Goal: Information Seeking & Learning: Learn about a topic

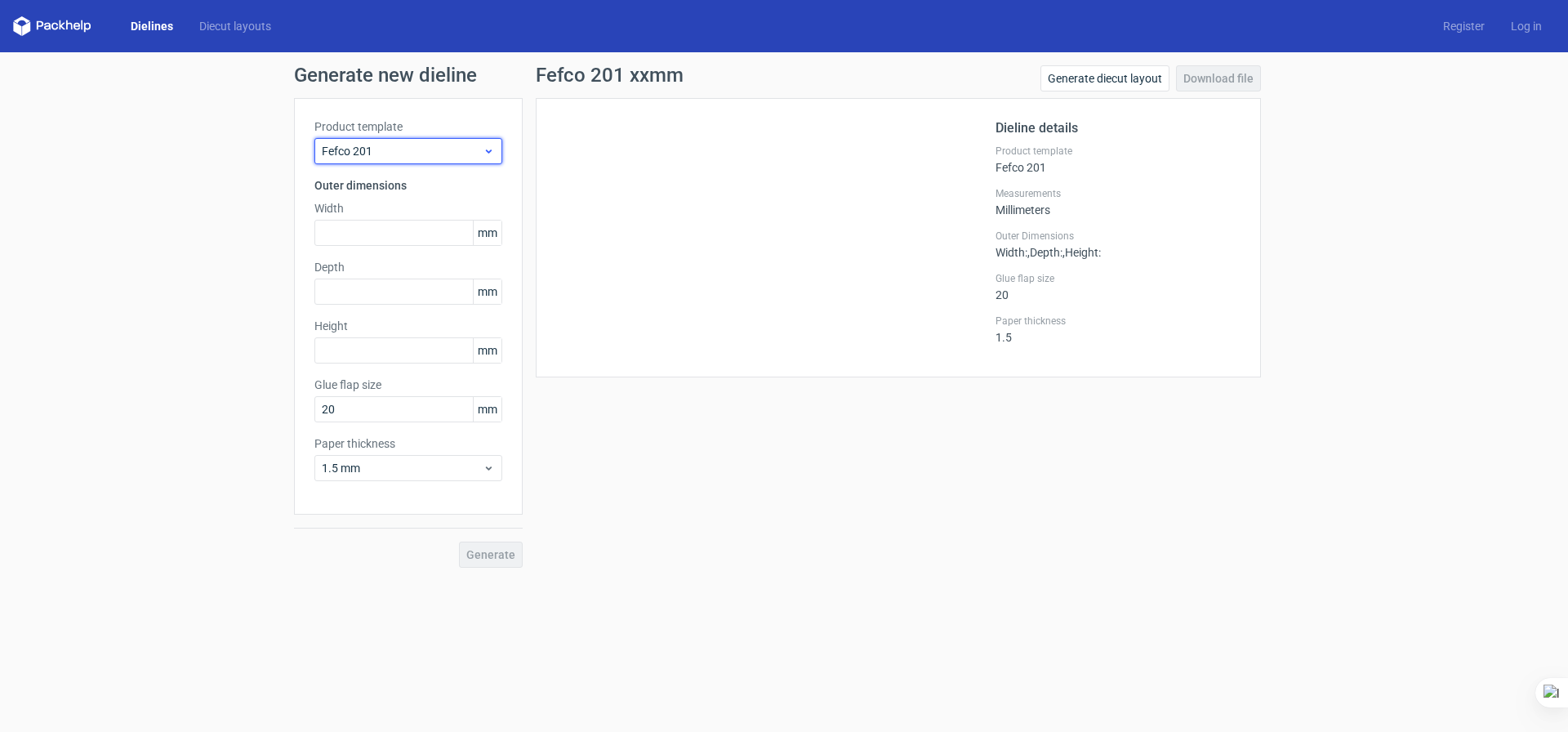
click at [417, 148] on span "Fefco 201" at bounding box center [401, 152] width 161 height 17
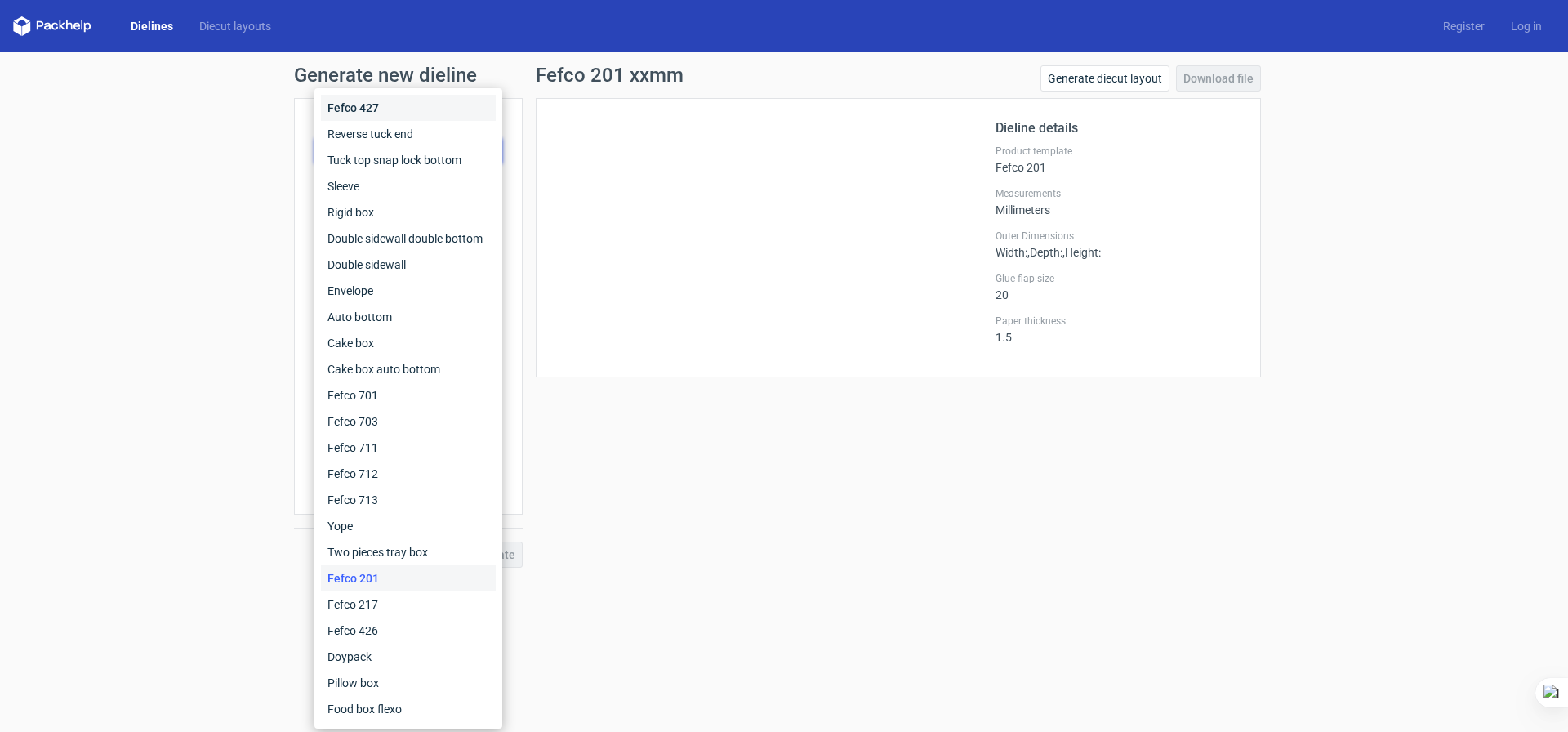
click at [421, 116] on div "Fefco 427" at bounding box center [409, 107] width 174 height 26
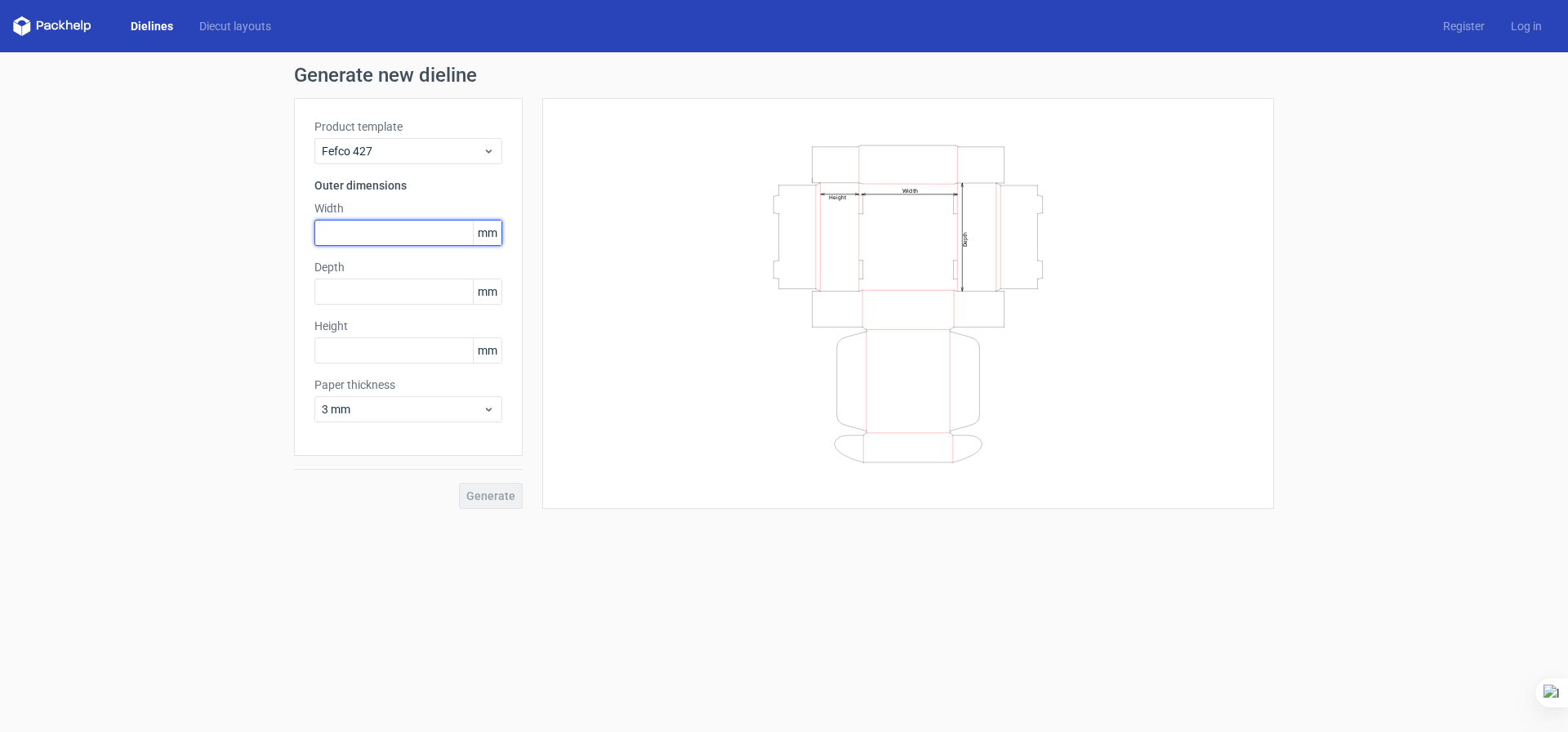
click at [432, 238] on input "text" at bounding box center [408, 232] width 188 height 26
type input "154"
click at [395, 300] on input "text" at bounding box center [408, 291] width 188 height 26
click at [382, 349] on input "text" at bounding box center [408, 350] width 188 height 26
type input "25"
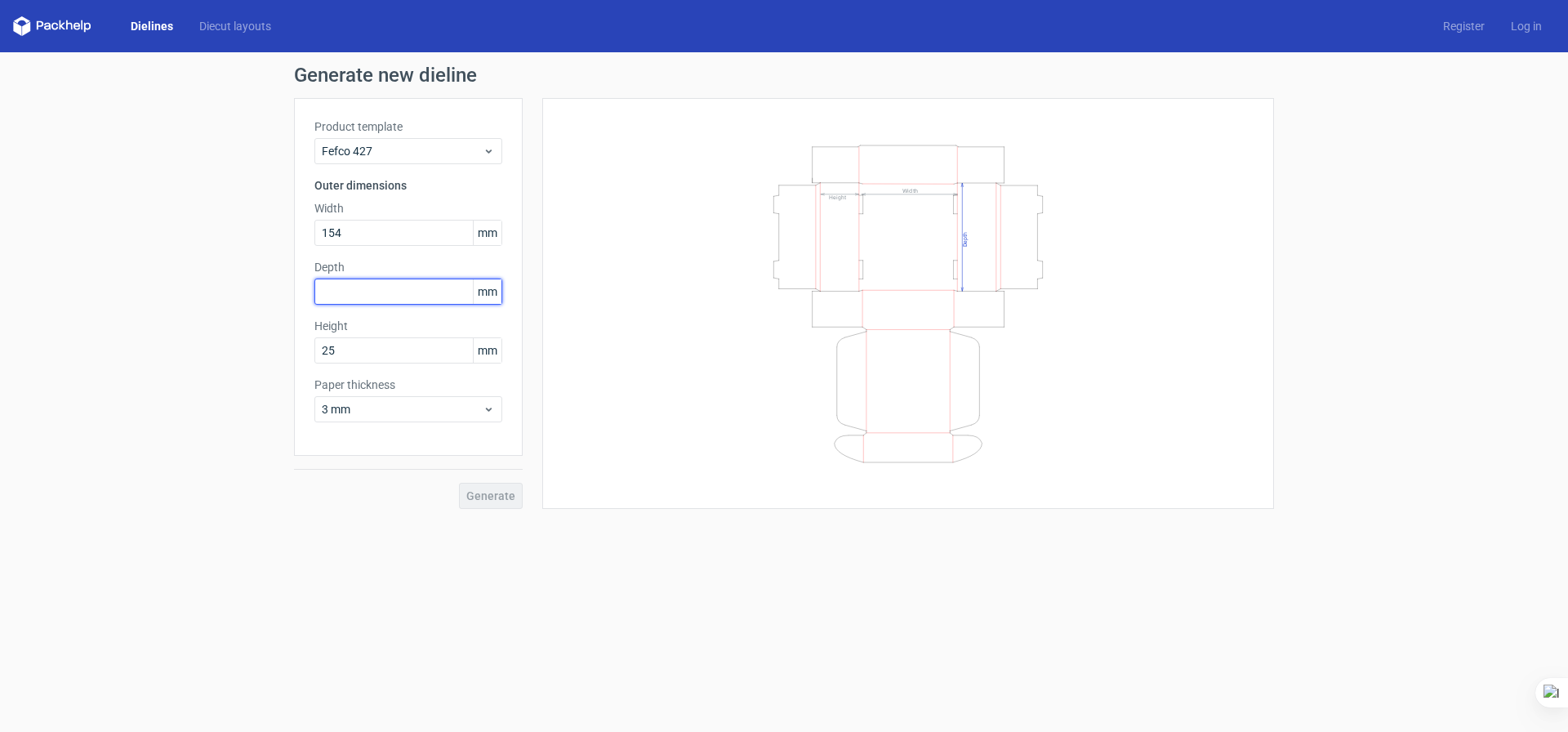
click at [375, 300] on input "text" at bounding box center [408, 291] width 188 height 26
click at [983, 277] on icon "Width Depth Height" at bounding box center [908, 304] width 490 height 327
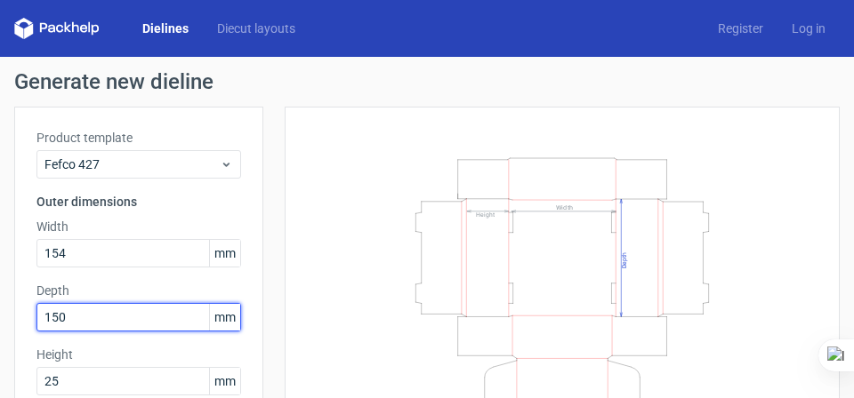
drag, startPoint x: 111, startPoint y: 314, endPoint x: 34, endPoint y: 316, distance: 77.4
click at [34, 316] on div "Product template Fefco 427 Outer dimensions Width 154 mm Depth 150 mm Height 25…" at bounding box center [138, 302] width 249 height 390
type input "154"
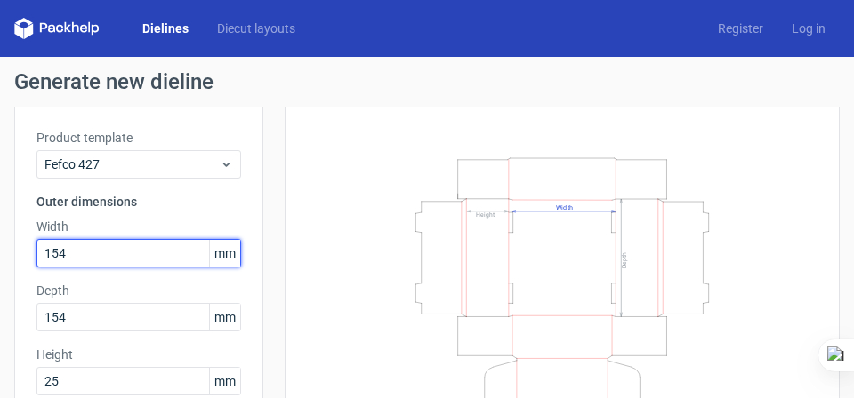
drag, startPoint x: 118, startPoint y: 254, endPoint x: 28, endPoint y: 253, distance: 90.7
click at [28, 253] on div "Product template Fefco 427 Outer dimensions Width 154 mm Depth 154 mm Height 25…" at bounding box center [138, 302] width 249 height 390
type input "150"
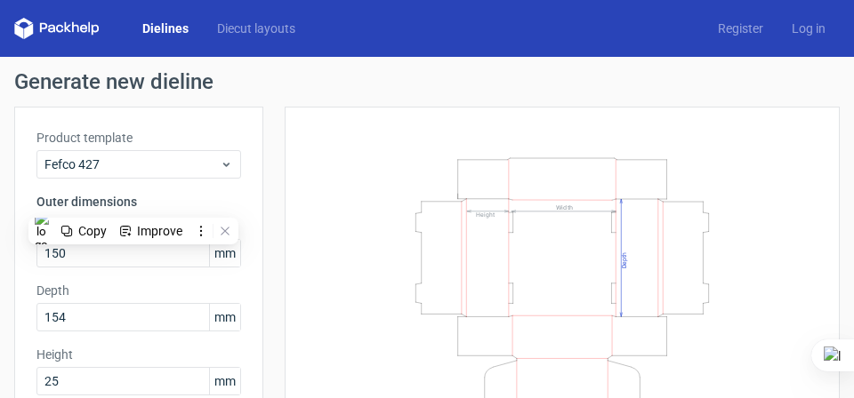
click at [560, 183] on icon "Width Depth Height" at bounding box center [562, 331] width 511 height 356
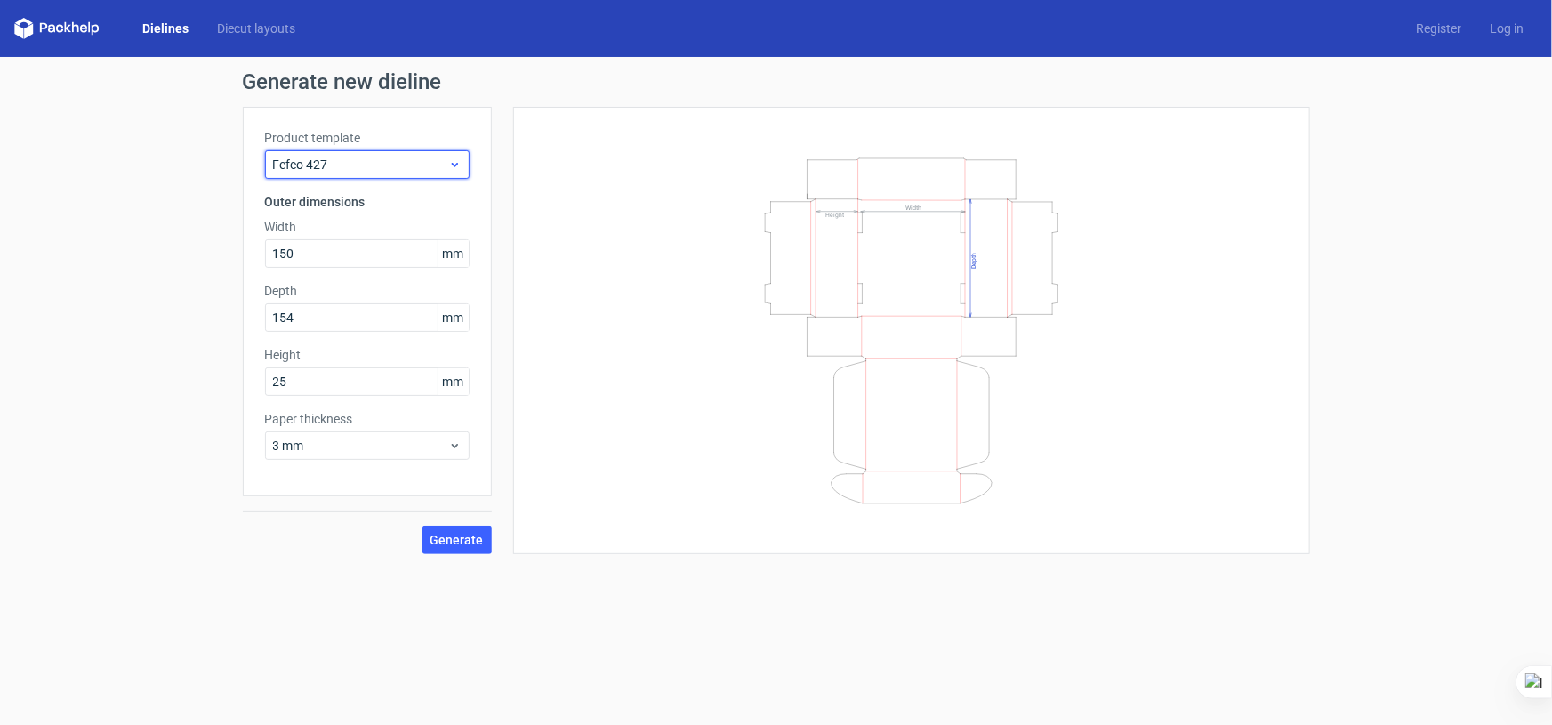
click at [390, 167] on span "Fefco 427" at bounding box center [360, 165] width 175 height 18
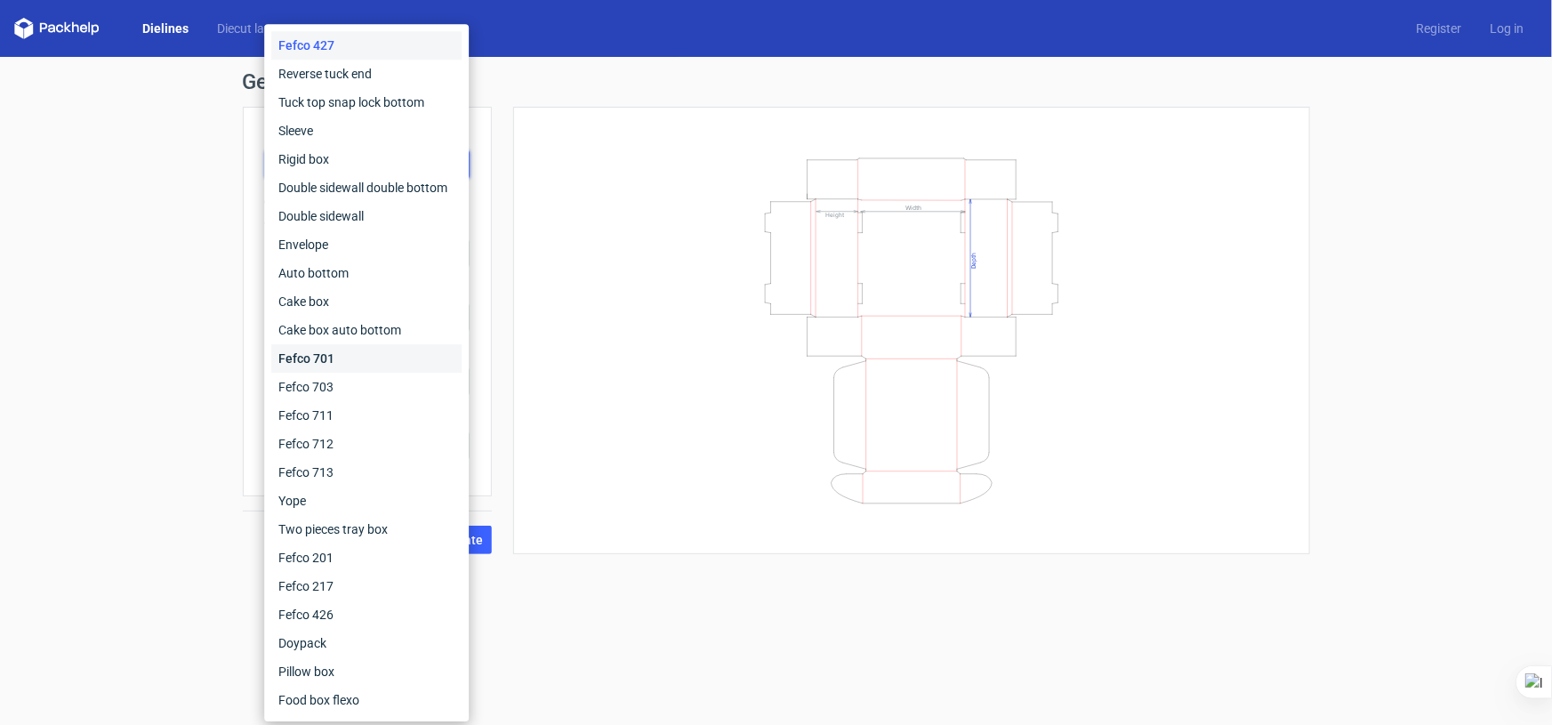
click at [376, 365] on div "Fefco 701" at bounding box center [366, 358] width 190 height 28
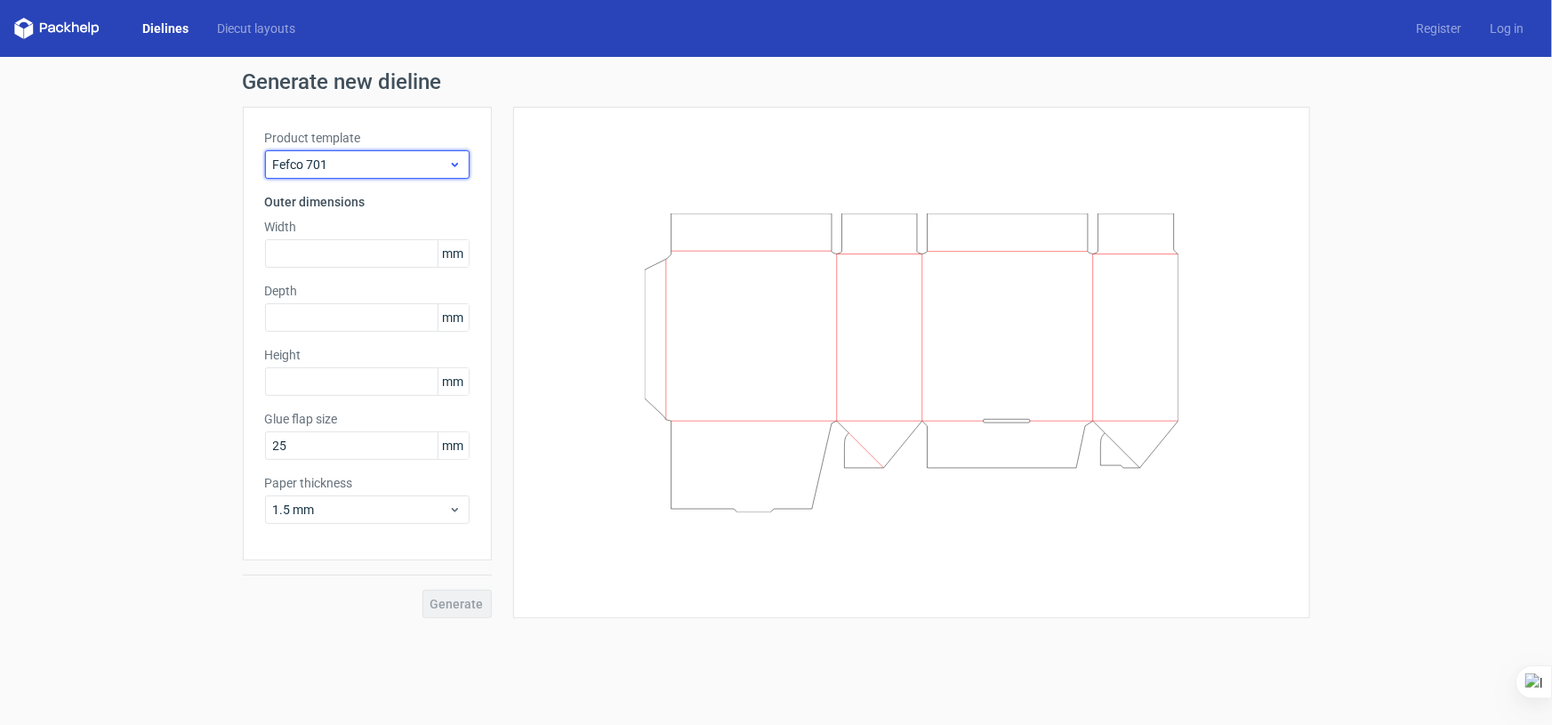
click at [354, 171] on span "Fefco 701" at bounding box center [360, 165] width 175 height 18
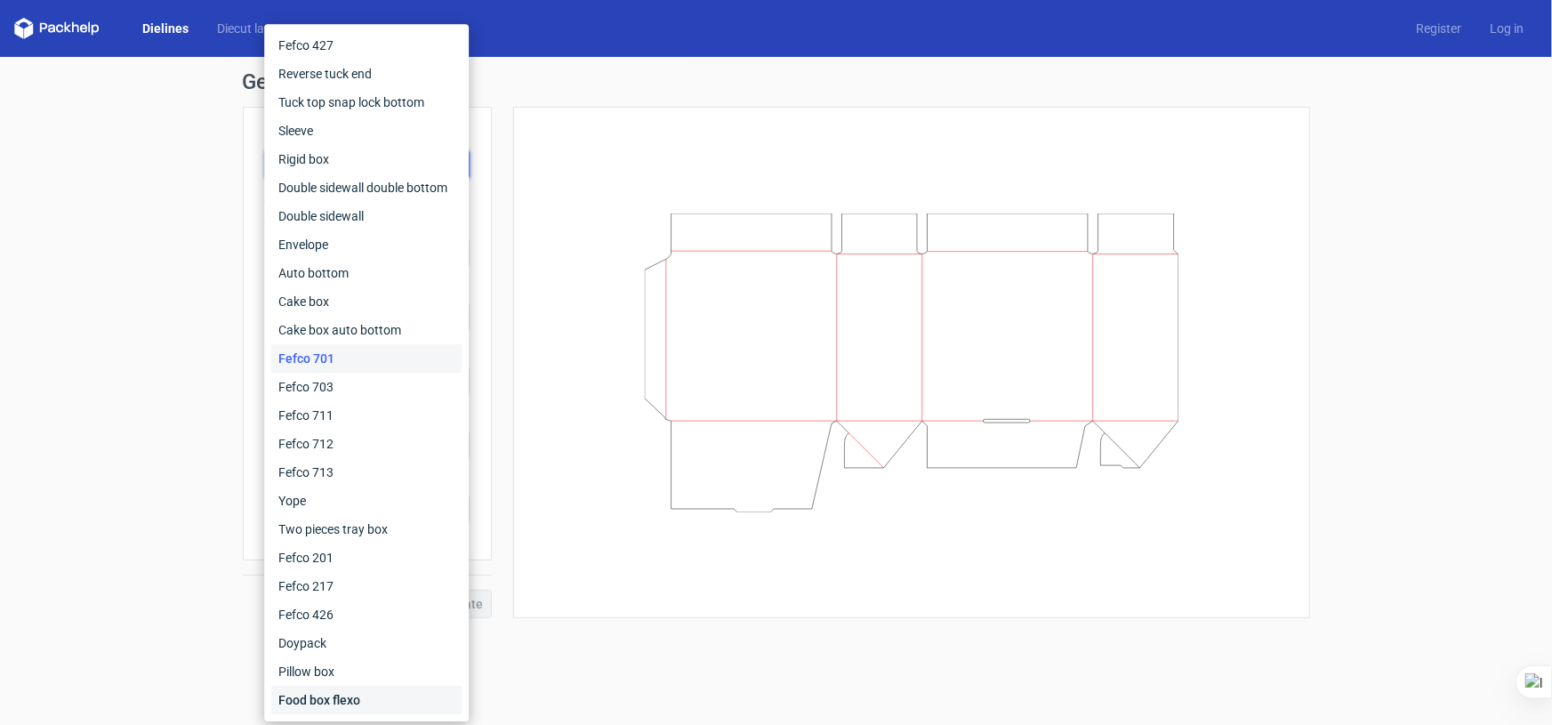
click at [342, 692] on div "Food box flexo" at bounding box center [366, 700] width 190 height 28
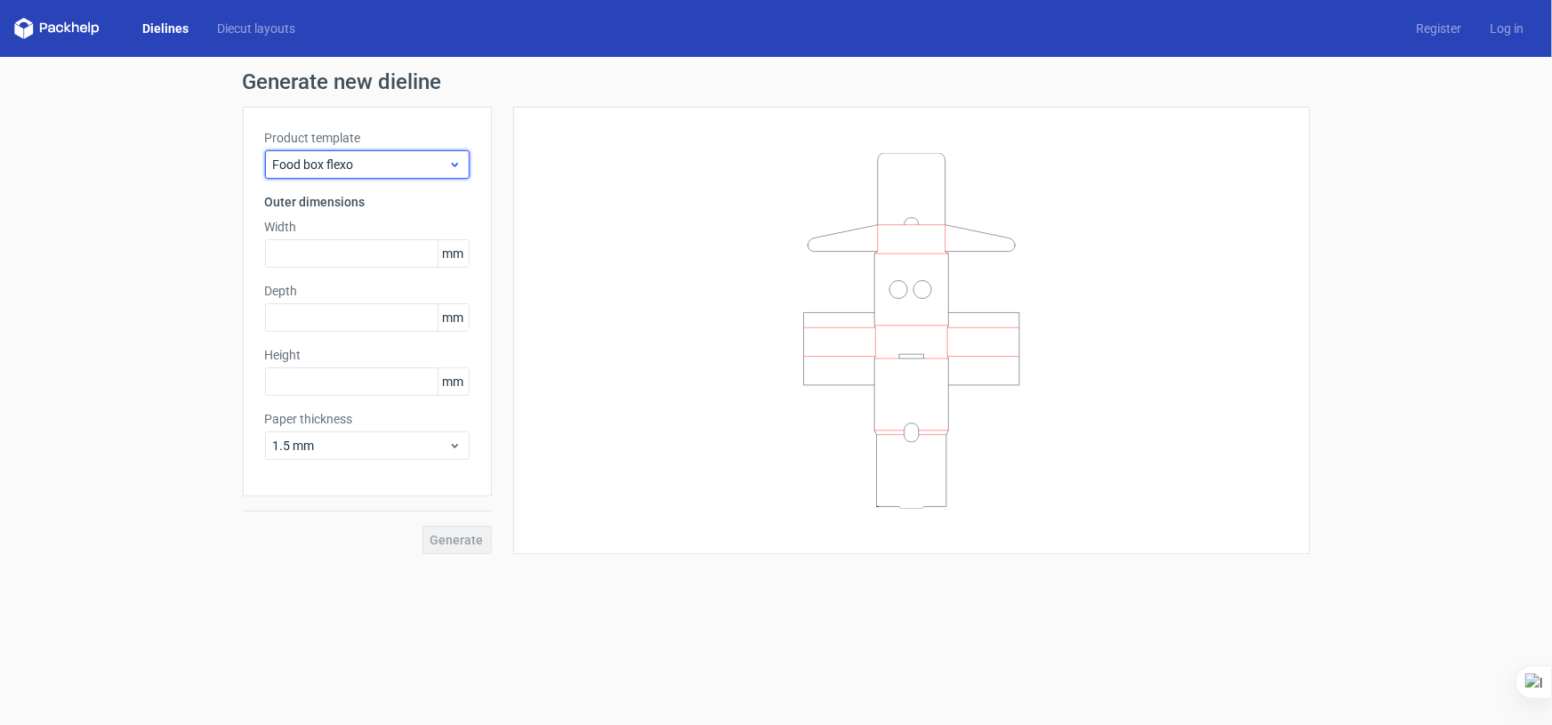
click at [379, 150] on div "Food box flexo" at bounding box center [367, 164] width 205 height 28
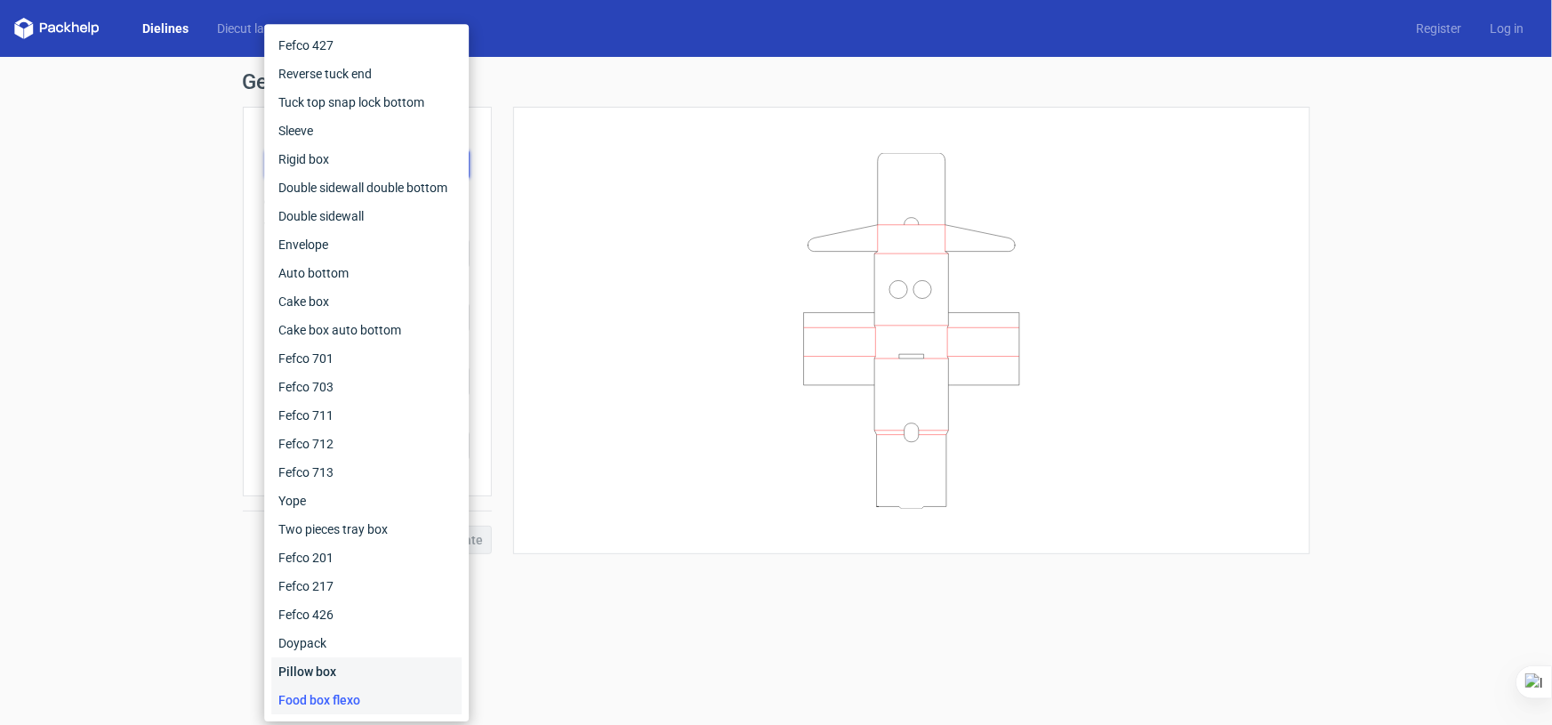
click at [339, 668] on div "Pillow box" at bounding box center [366, 671] width 190 height 28
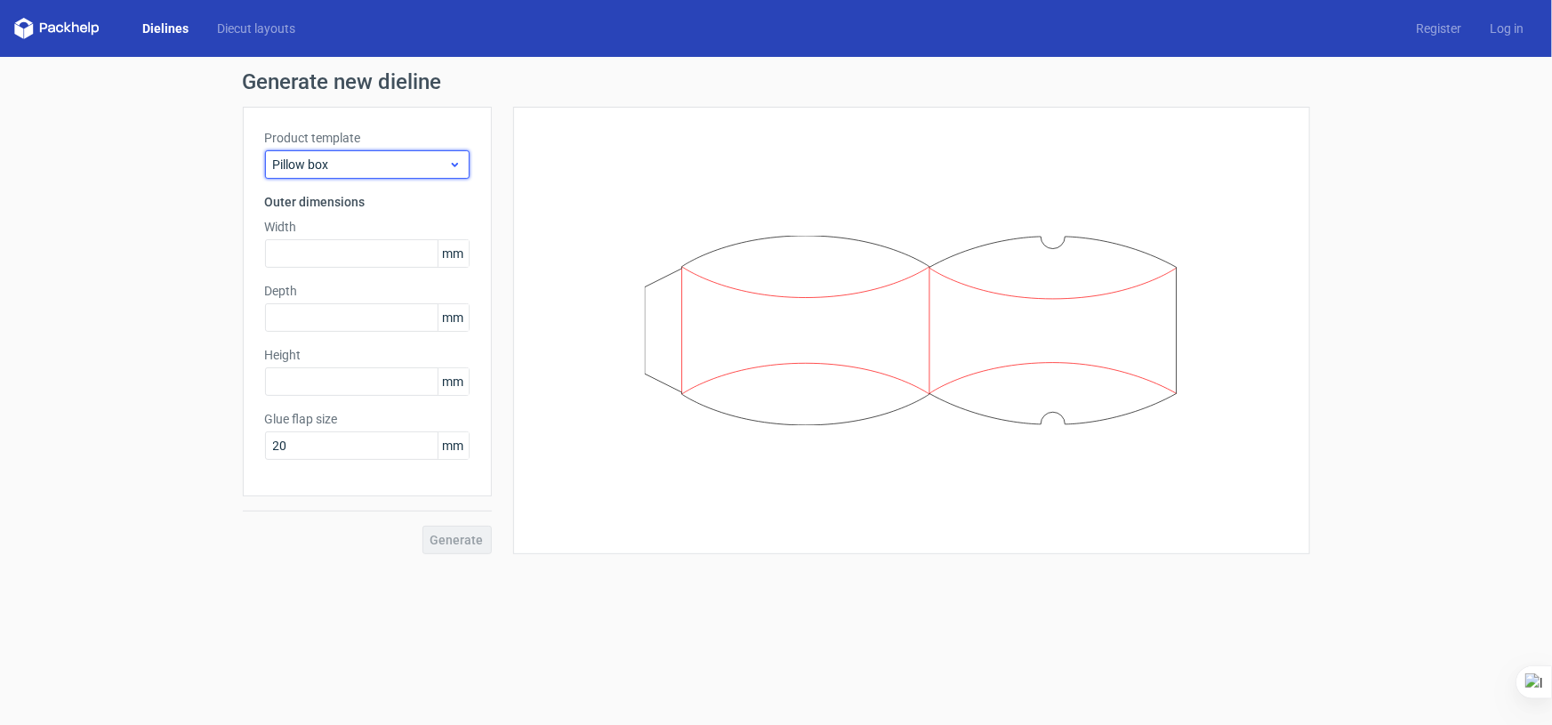
click at [390, 164] on span "Pillow box" at bounding box center [360, 165] width 175 height 18
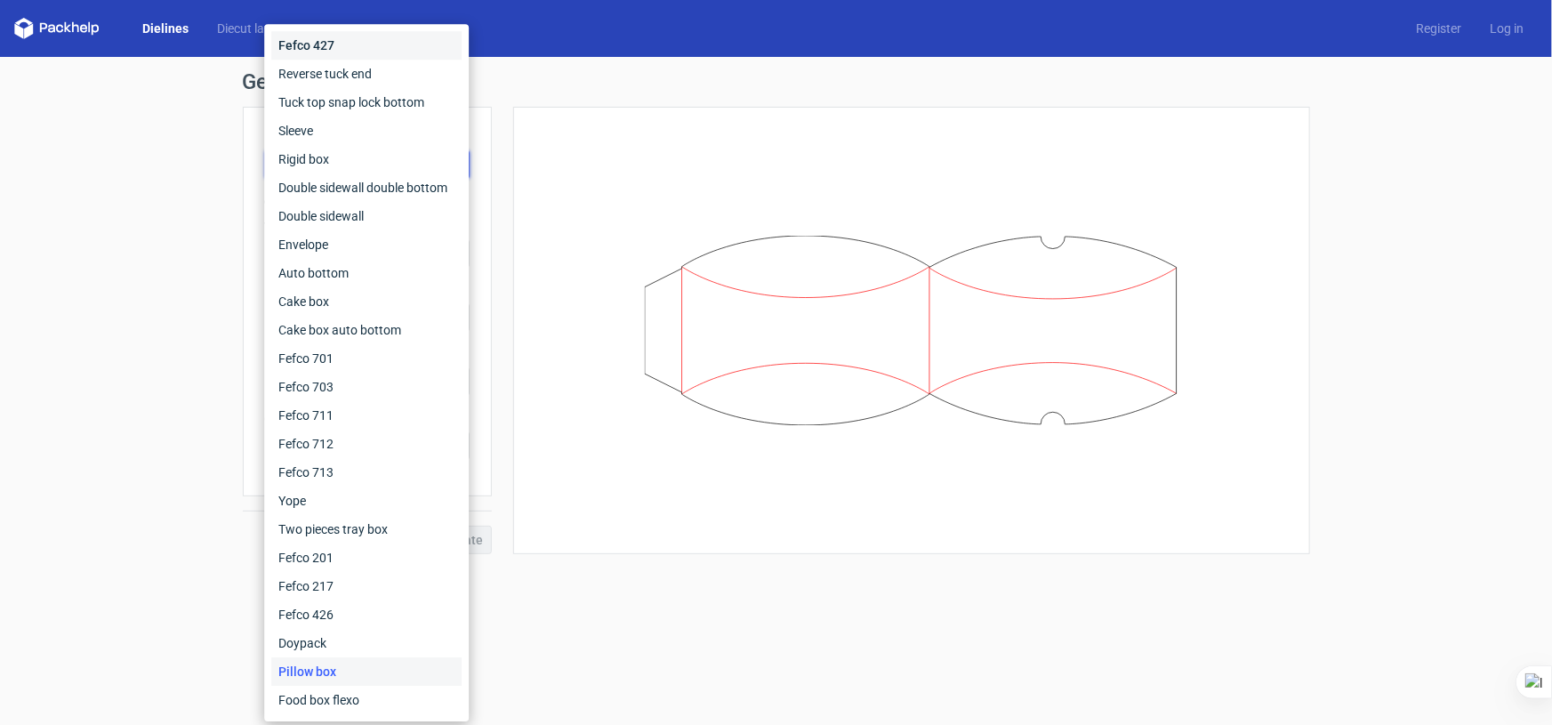
click at [393, 42] on div "Fefco 427" at bounding box center [366, 45] width 190 height 28
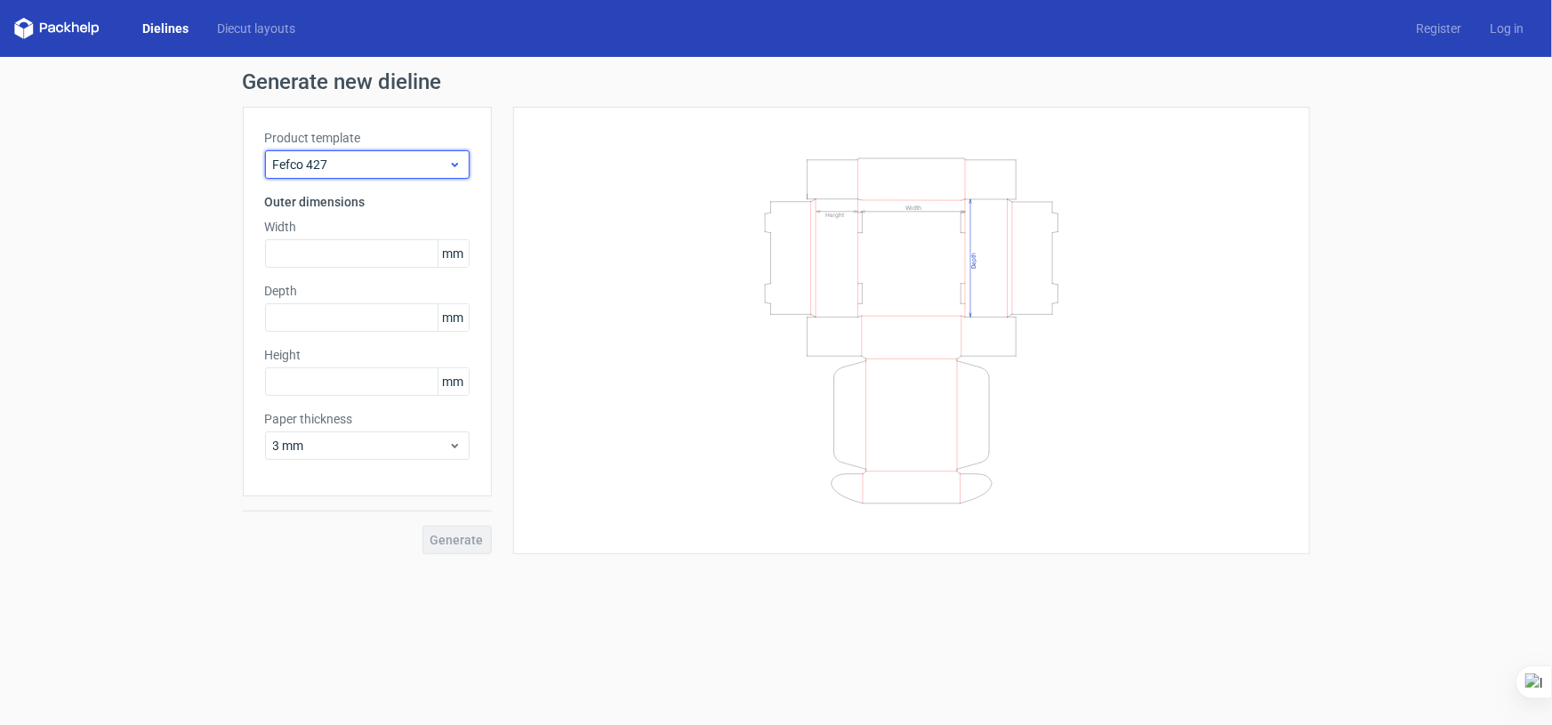
click at [382, 152] on div "Fefco 427" at bounding box center [367, 164] width 205 height 28
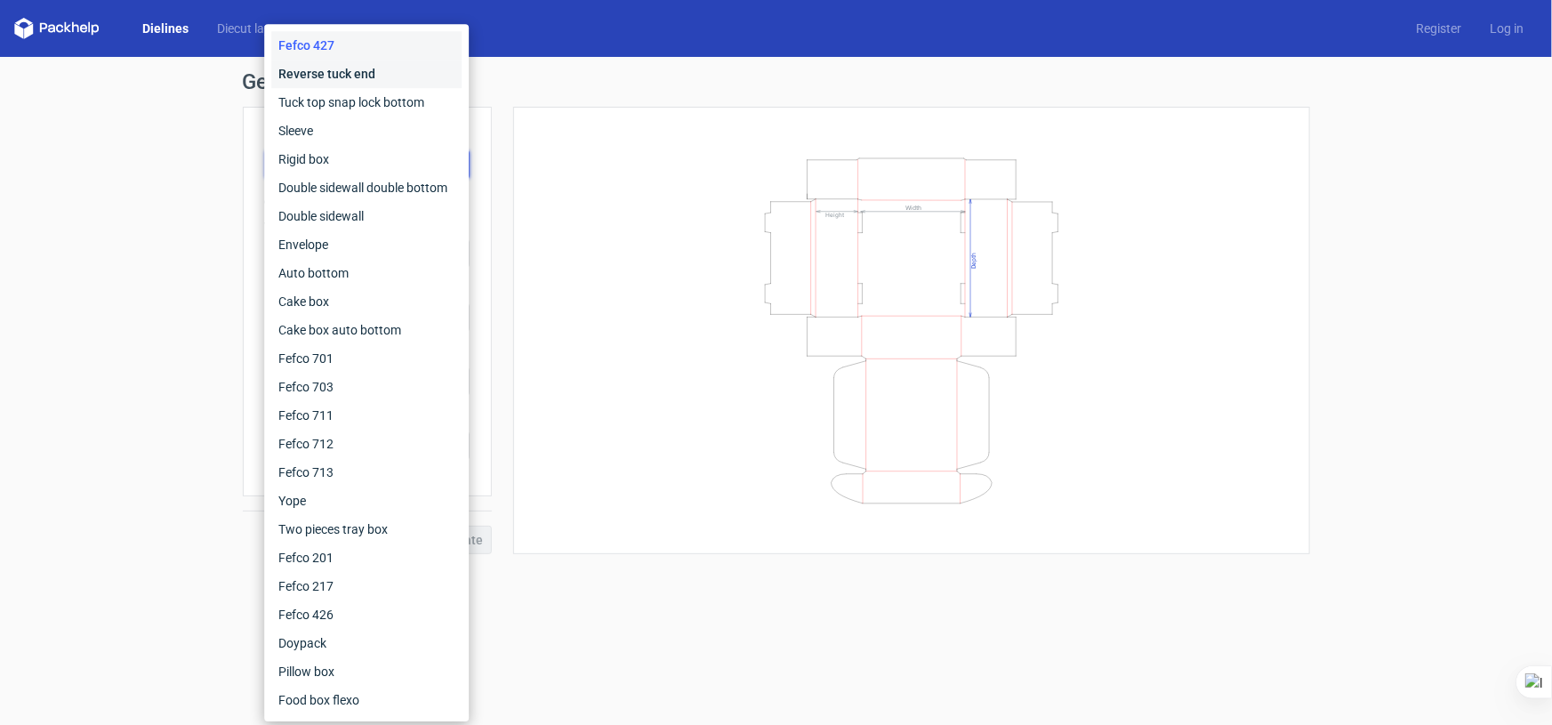
click at [383, 68] on div "Reverse tuck end" at bounding box center [366, 74] width 190 height 28
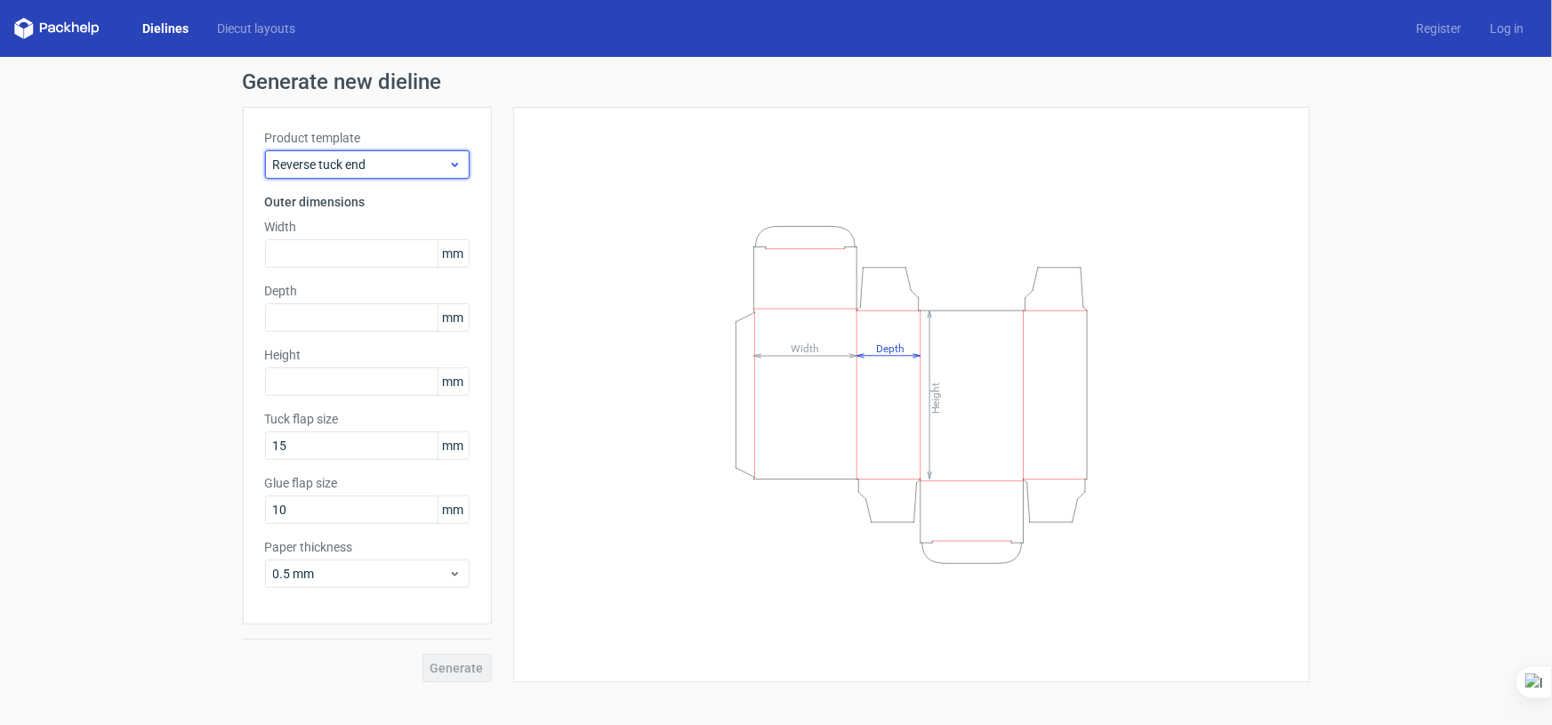
click at [358, 158] on span "Reverse tuck end" at bounding box center [360, 165] width 175 height 18
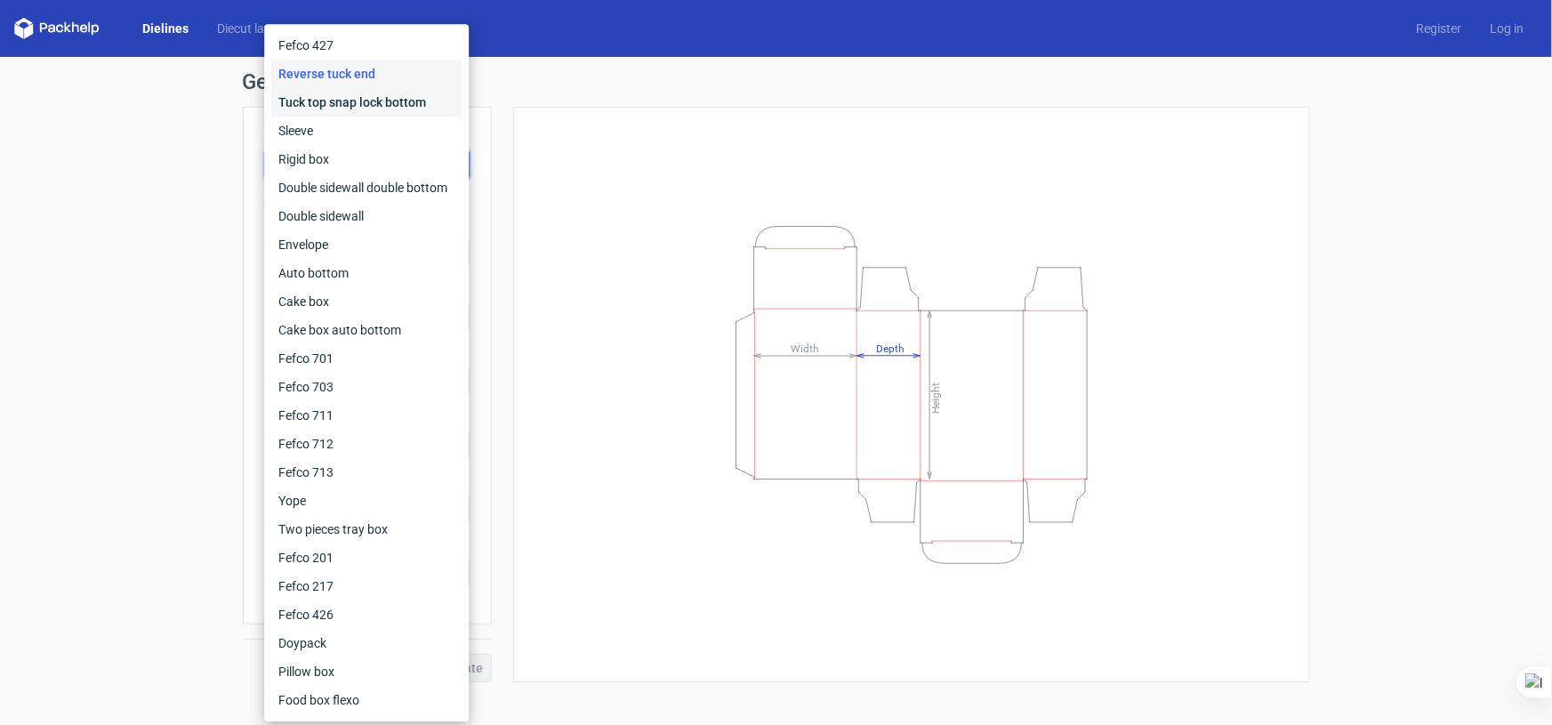
click at [363, 95] on div "Tuck top snap lock bottom" at bounding box center [366, 102] width 190 height 28
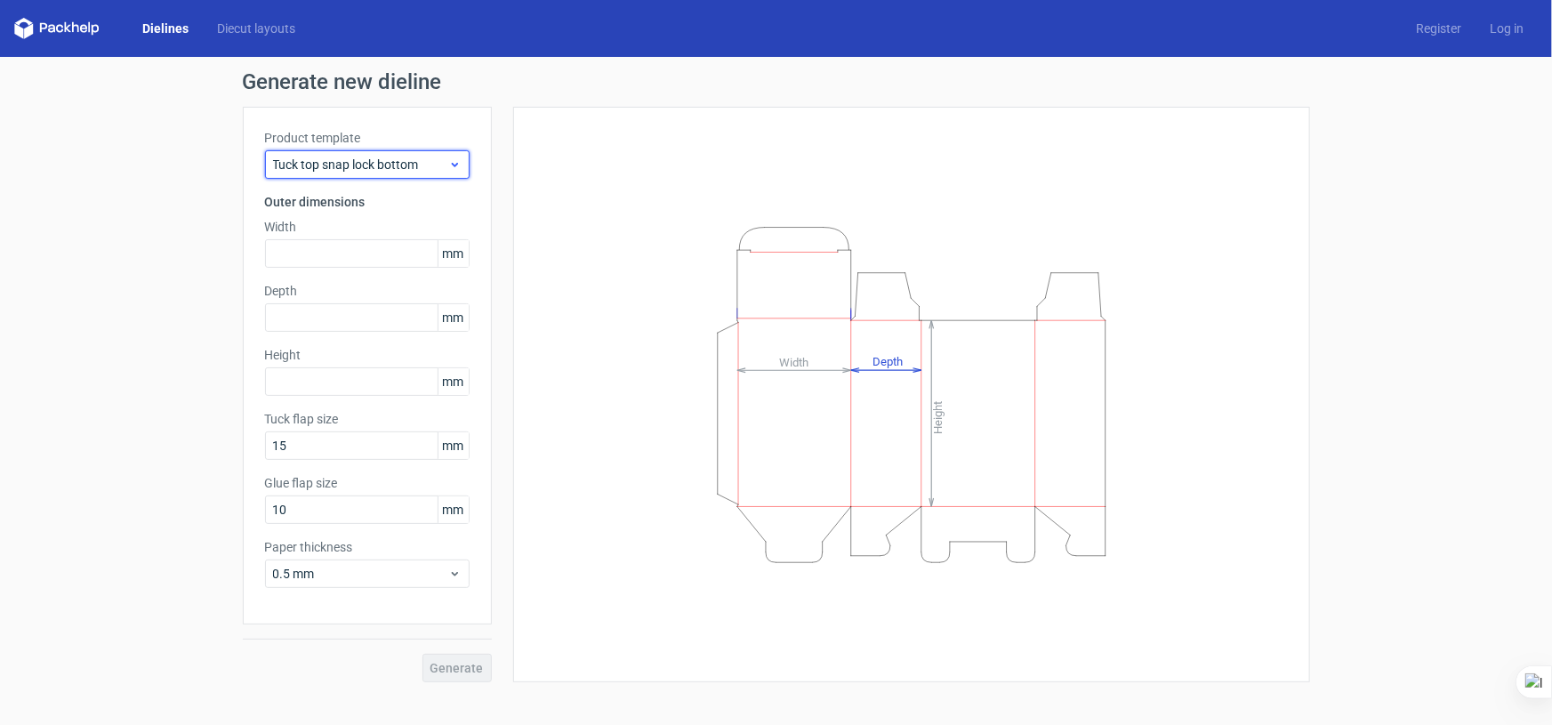
click at [382, 161] on span "Tuck top snap lock bottom" at bounding box center [360, 165] width 175 height 18
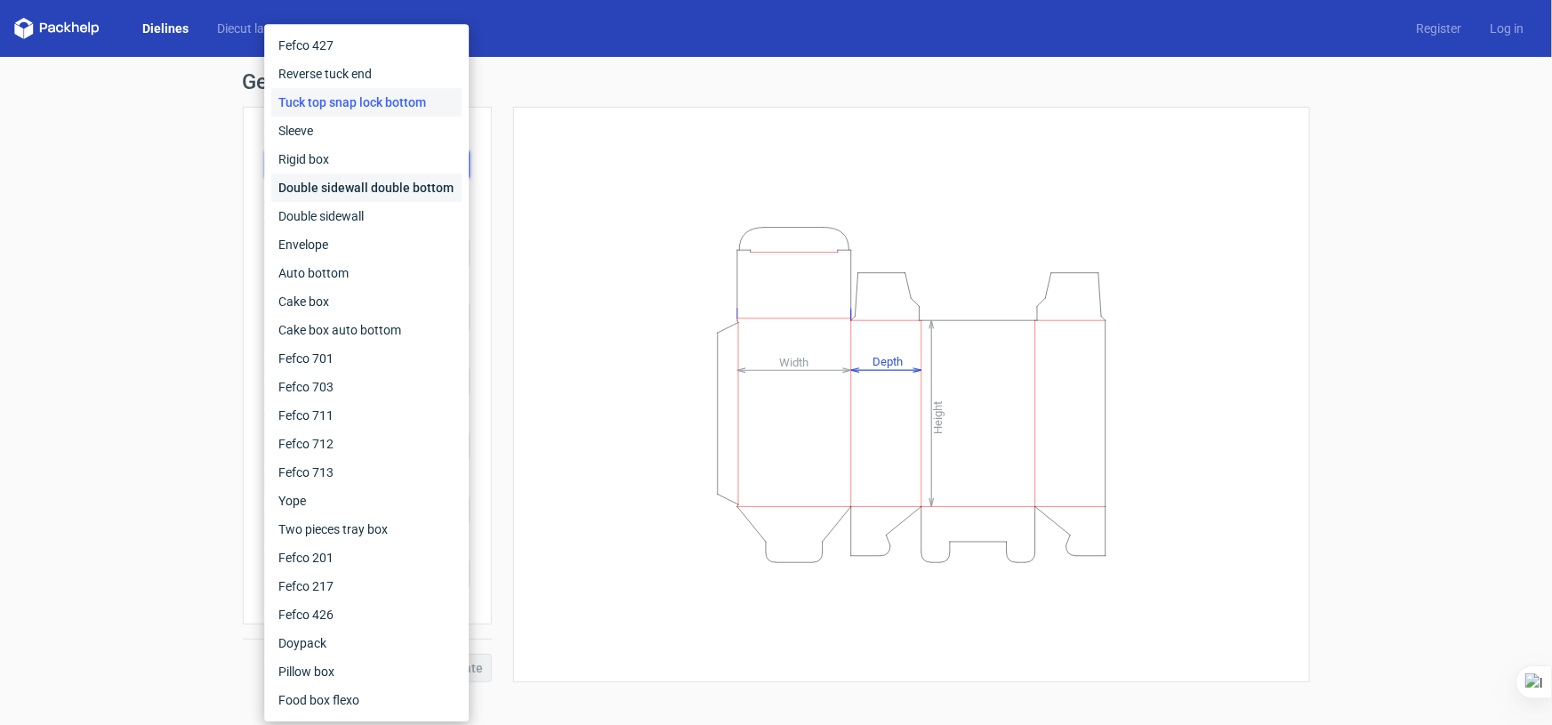
click at [376, 187] on div "Double sidewall double bottom" at bounding box center [366, 187] width 190 height 28
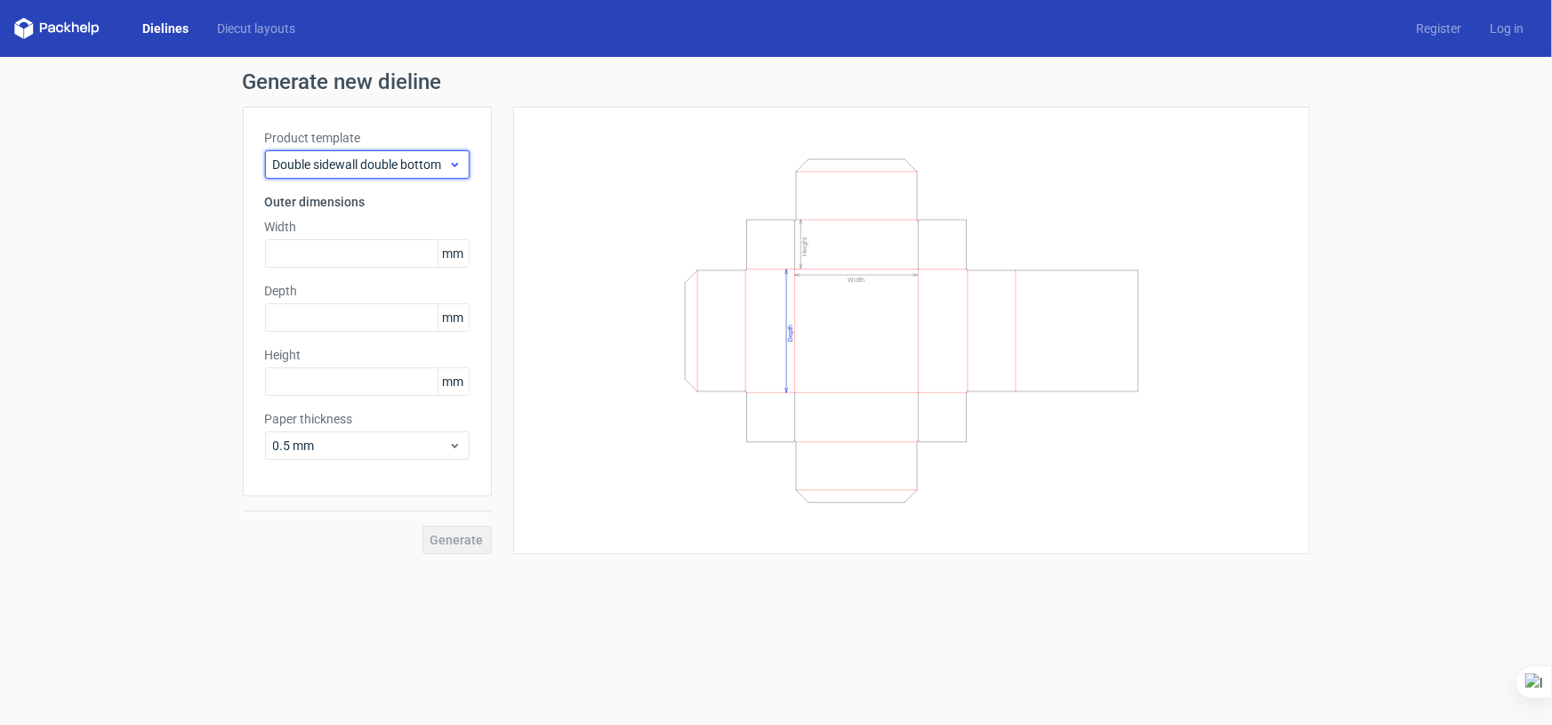
click at [344, 150] on div "Double sidewall double bottom" at bounding box center [367, 164] width 205 height 28
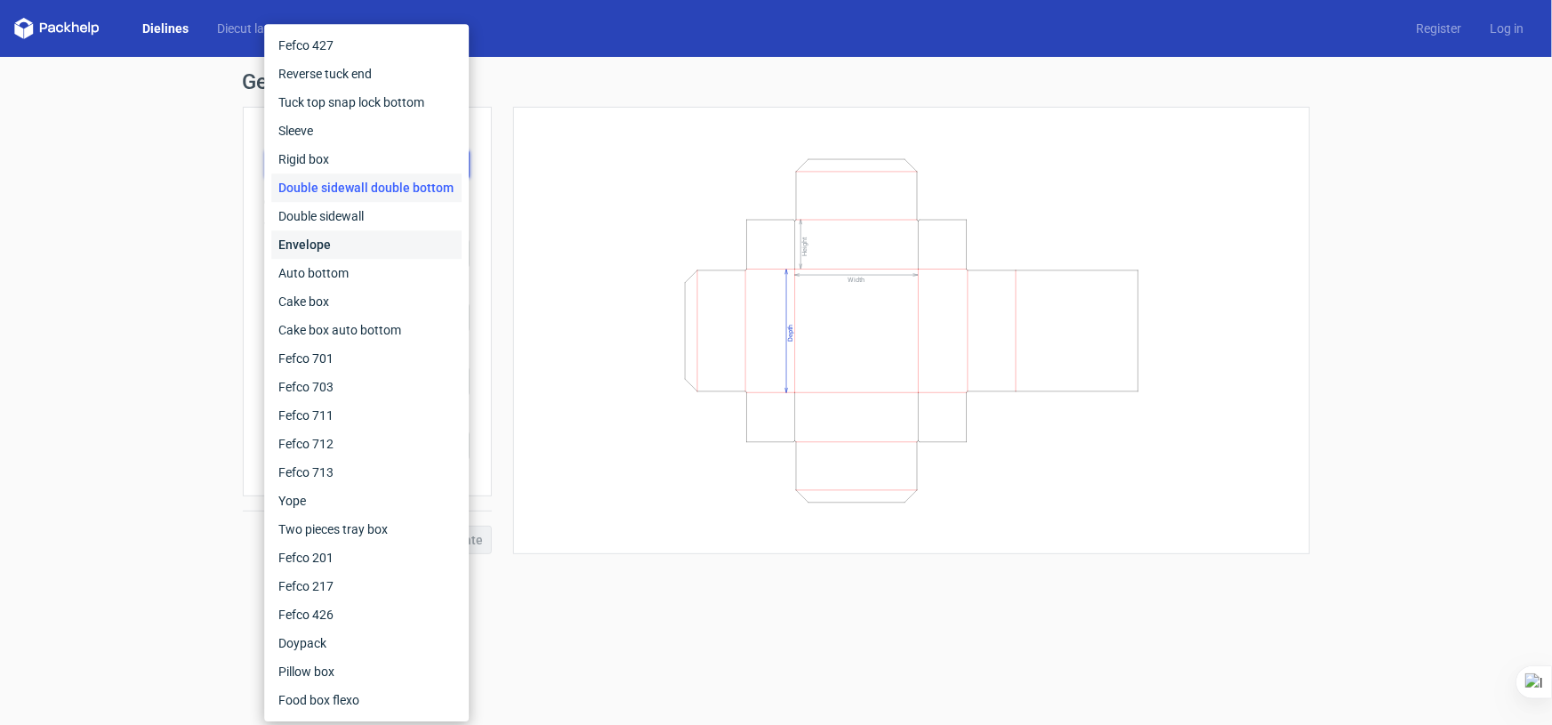
click at [350, 248] on div "Envelope" at bounding box center [366, 244] width 190 height 28
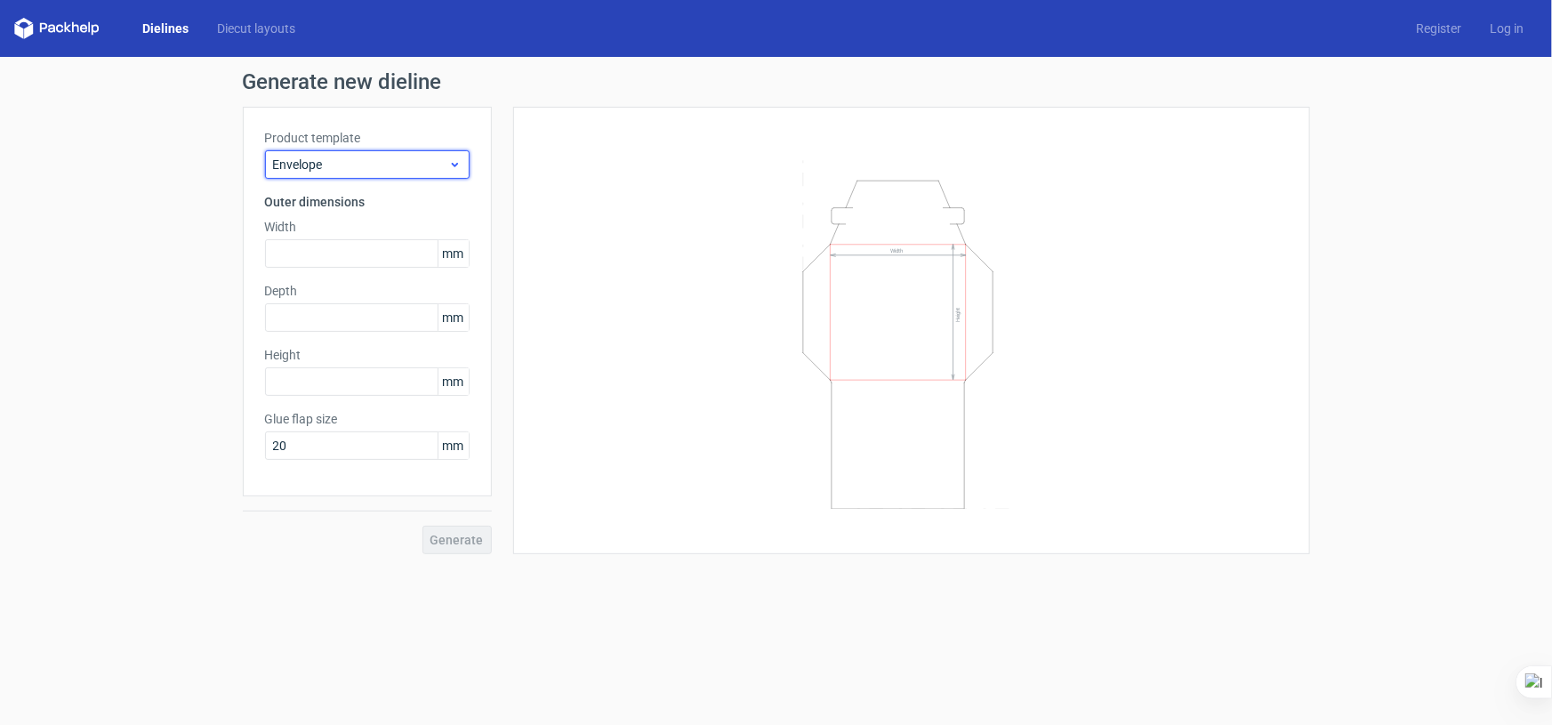
click at [372, 166] on span "Envelope" at bounding box center [360, 165] width 175 height 18
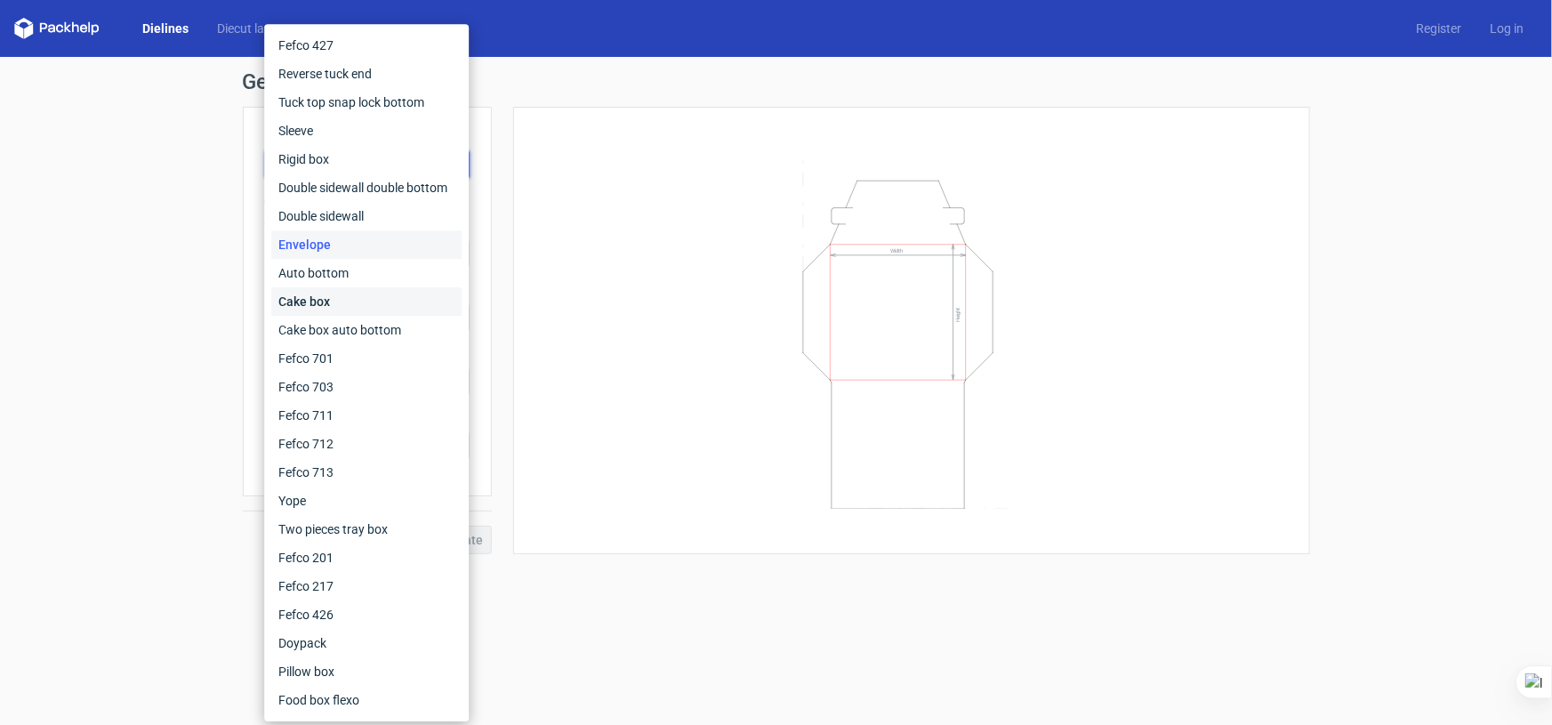
click at [366, 298] on div "Cake box" at bounding box center [366, 301] width 190 height 28
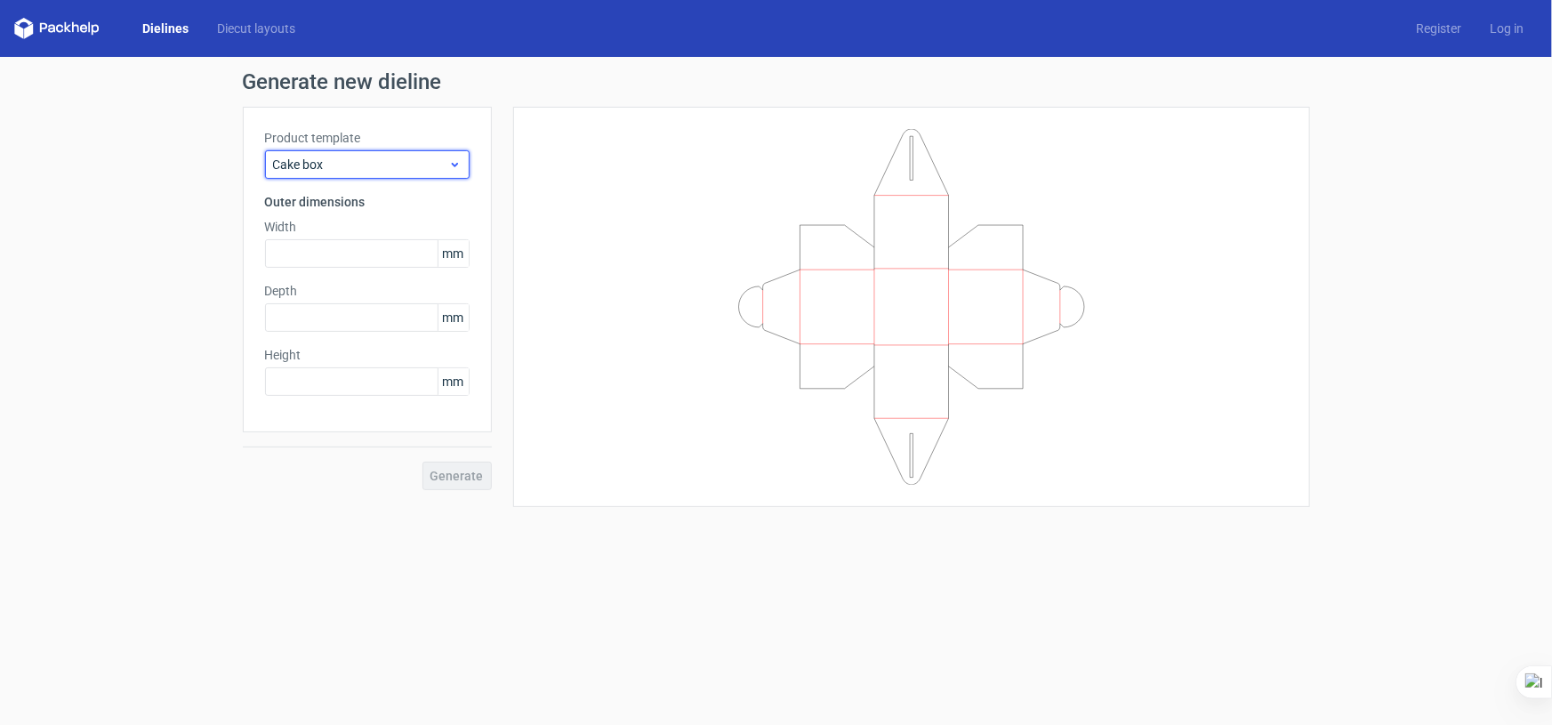
click at [375, 156] on span "Cake box" at bounding box center [360, 165] width 175 height 18
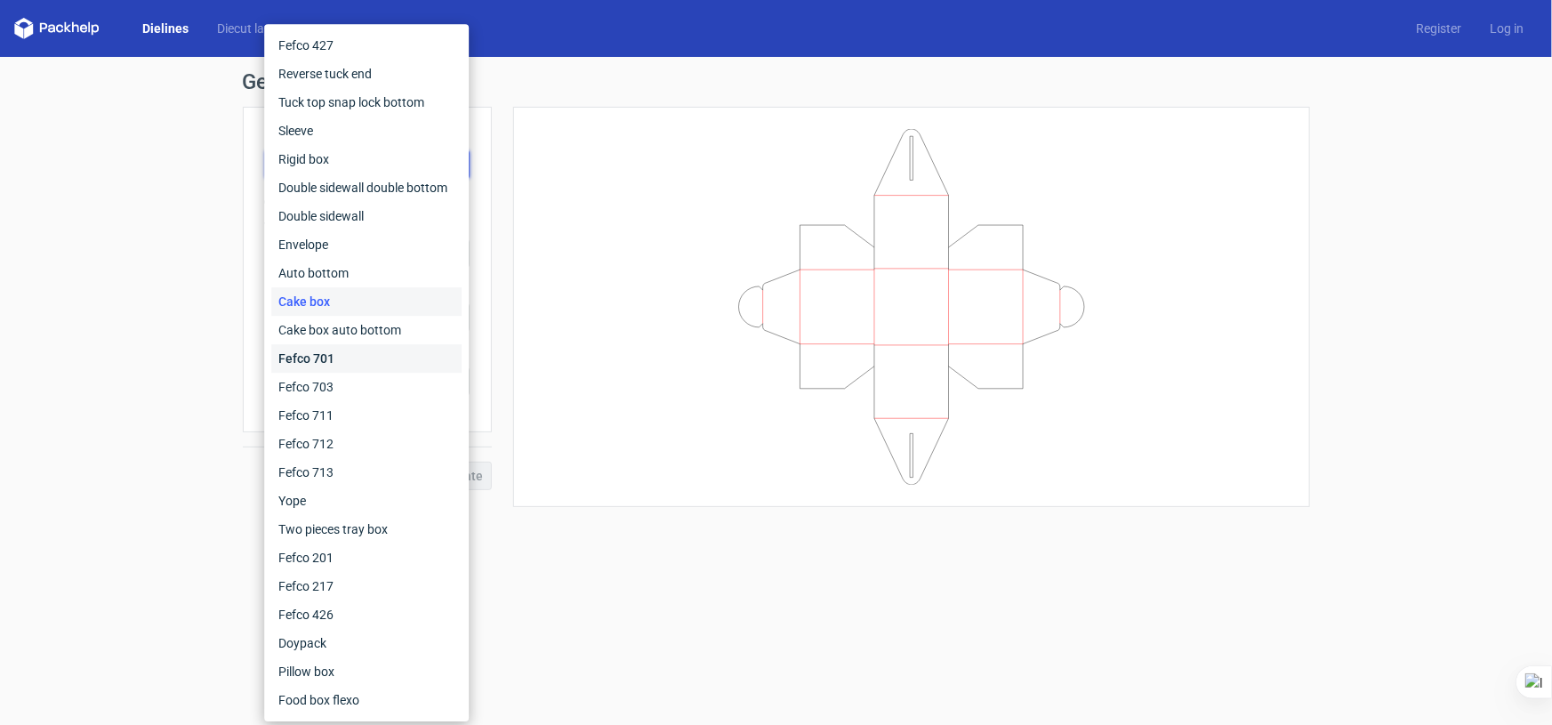
click at [366, 350] on div "Fefco 701" at bounding box center [366, 358] width 190 height 28
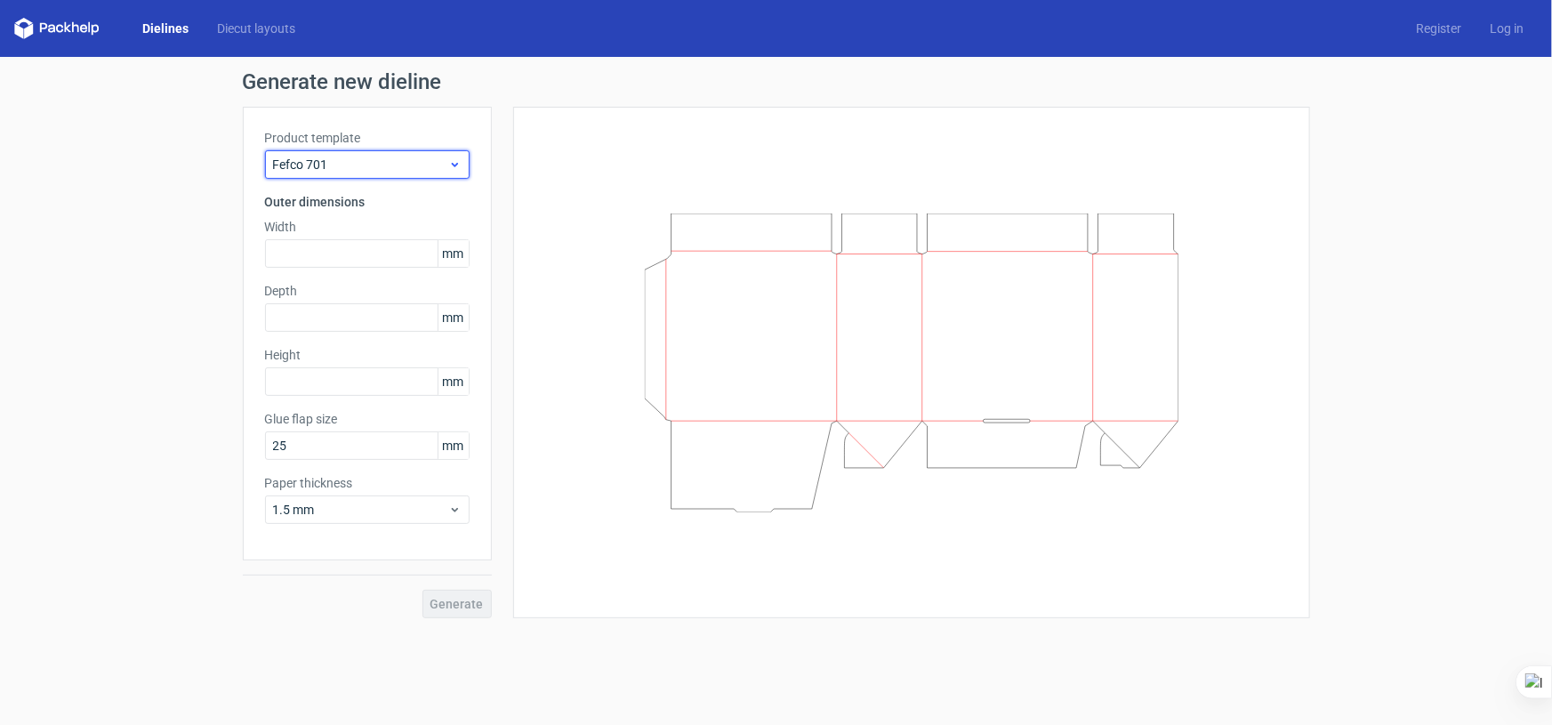
click at [414, 160] on span "Fefco 701" at bounding box center [360, 165] width 175 height 18
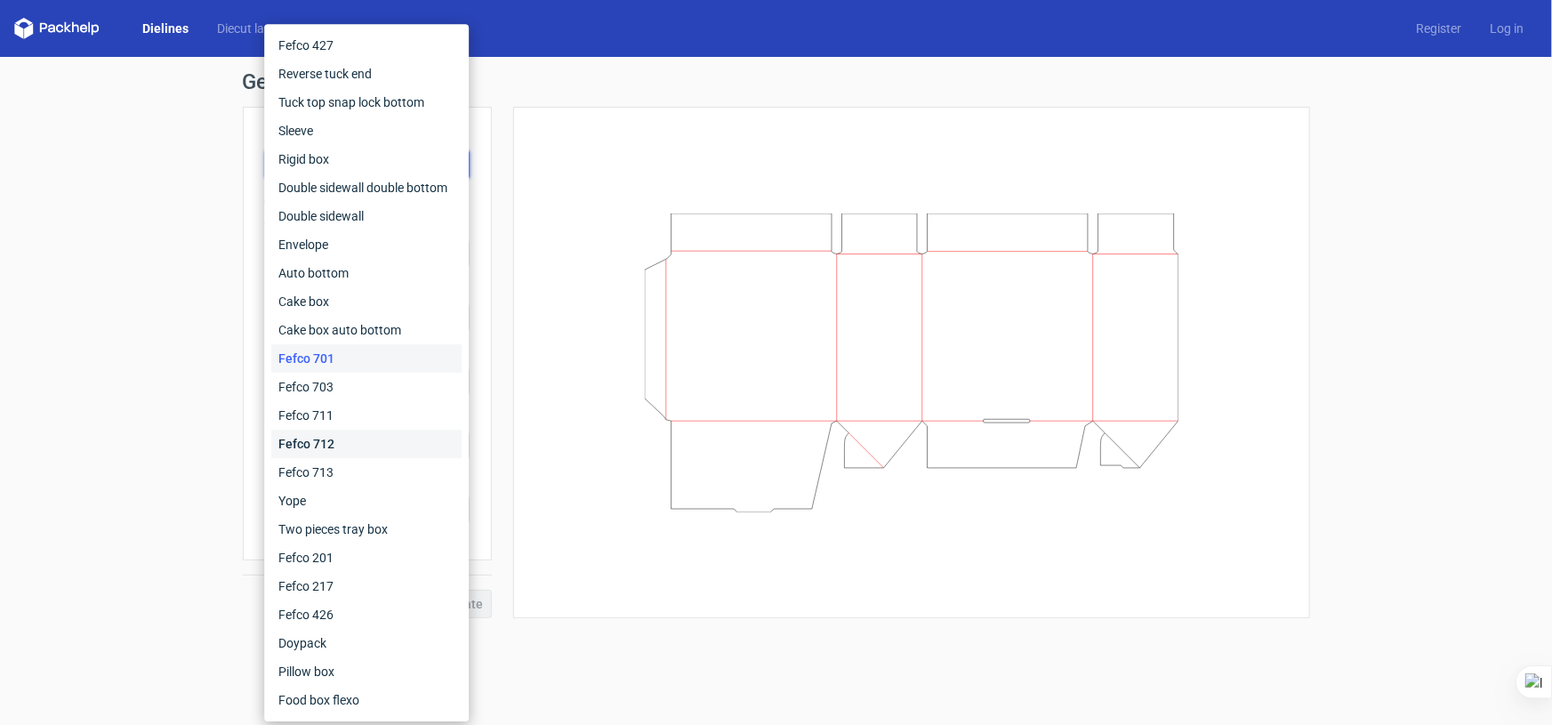
click at [351, 438] on div "Fefco 712" at bounding box center [366, 444] width 190 height 28
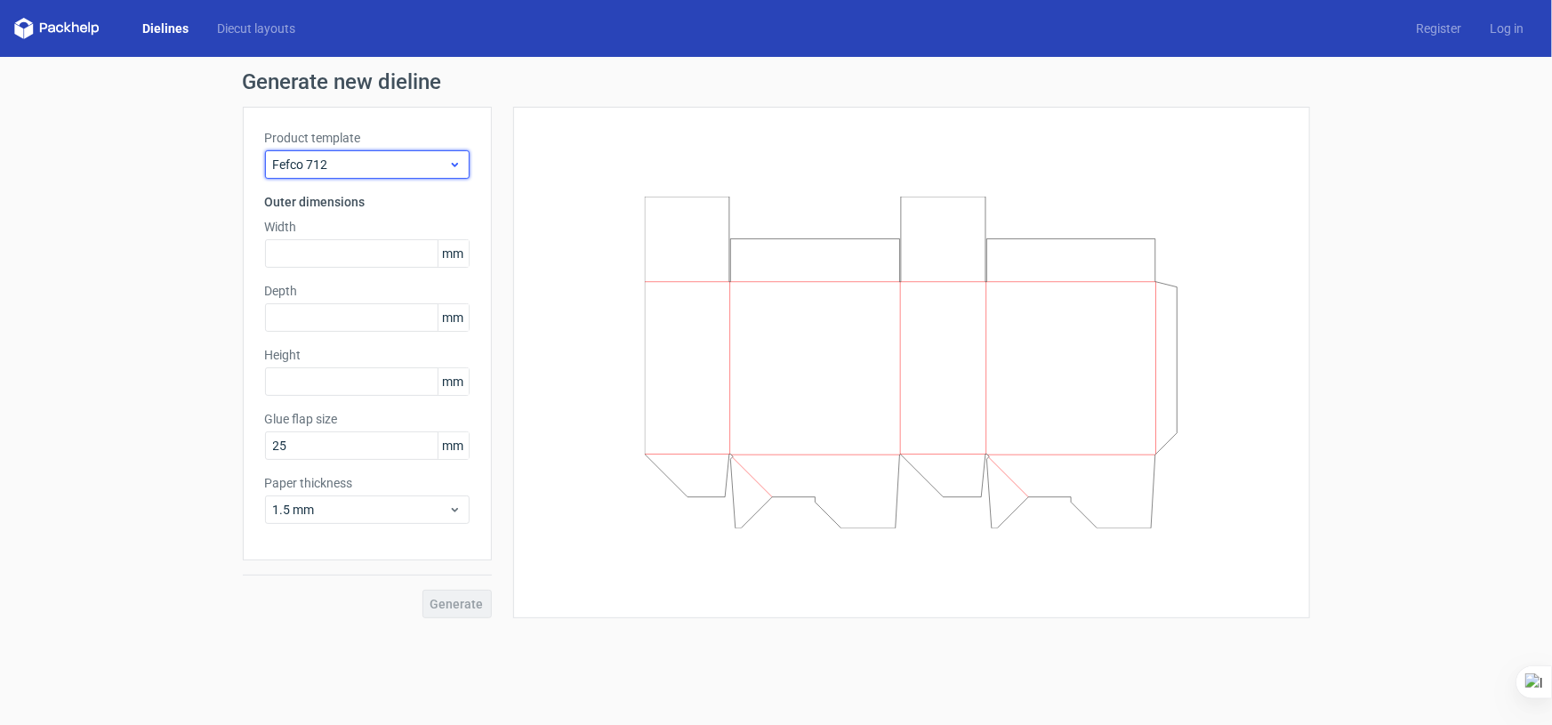
click at [353, 156] on span "Fefco 712" at bounding box center [360, 165] width 175 height 18
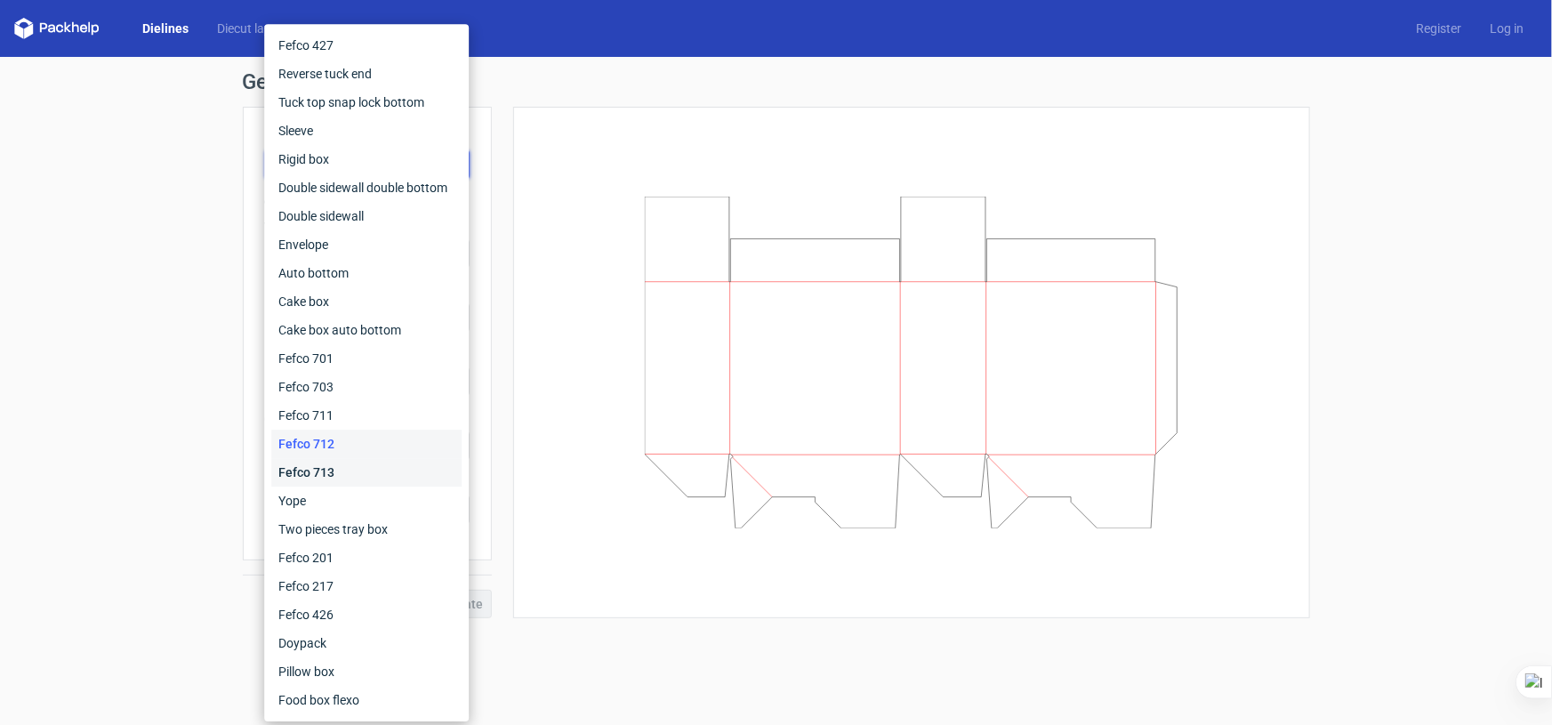
click at [366, 467] on div "Fefco 713" at bounding box center [366, 472] width 190 height 28
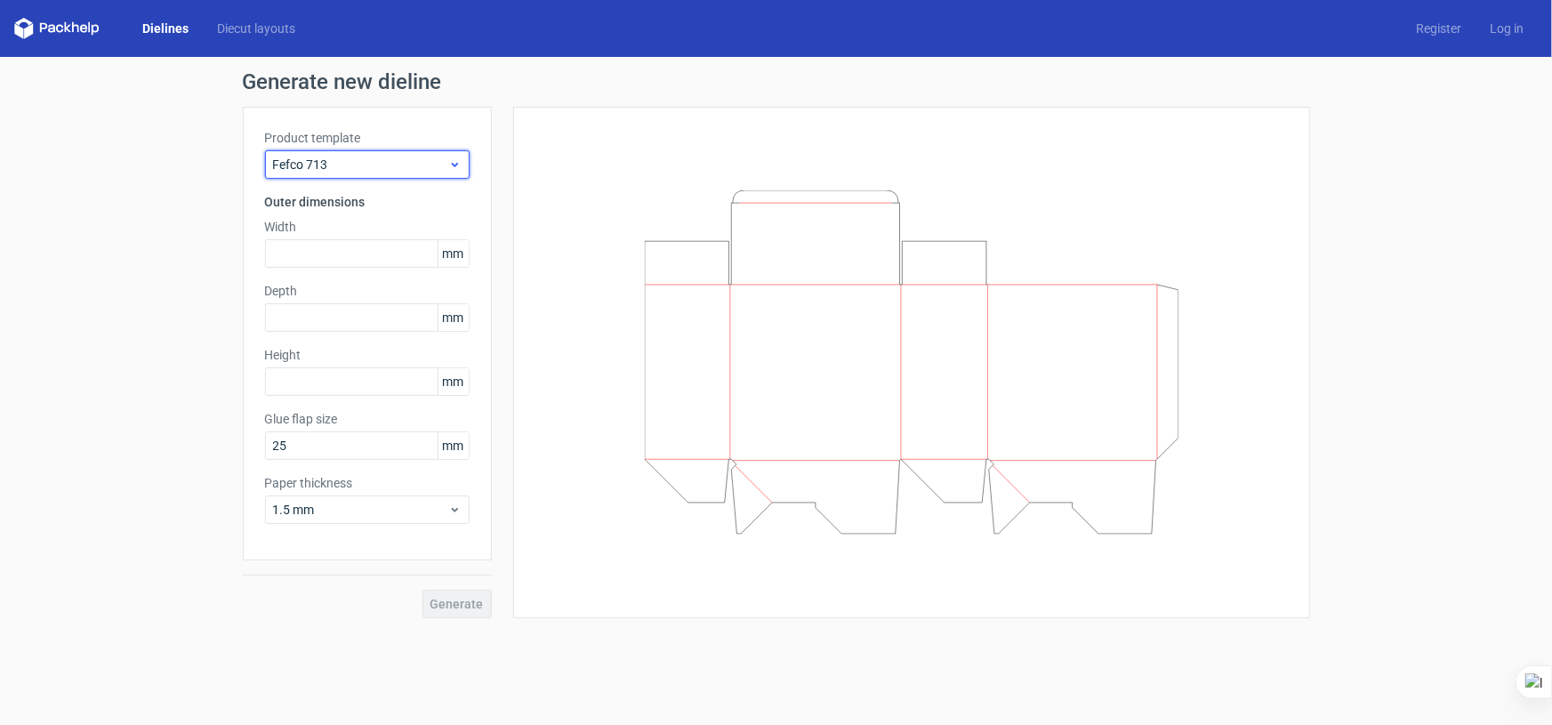
click at [366, 156] on span "Fefco 713" at bounding box center [360, 165] width 175 height 18
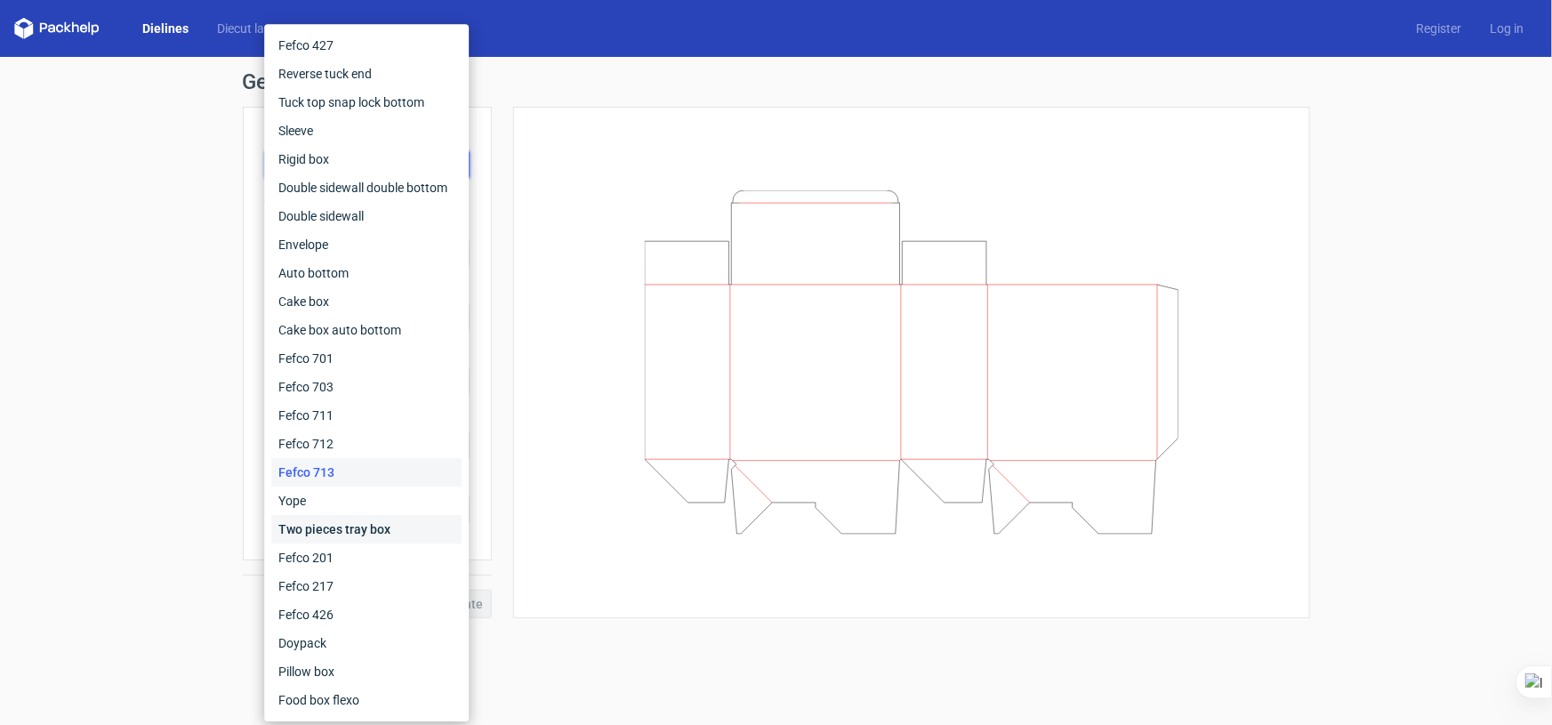
click at [360, 525] on div "Two pieces tray box" at bounding box center [366, 529] width 190 height 28
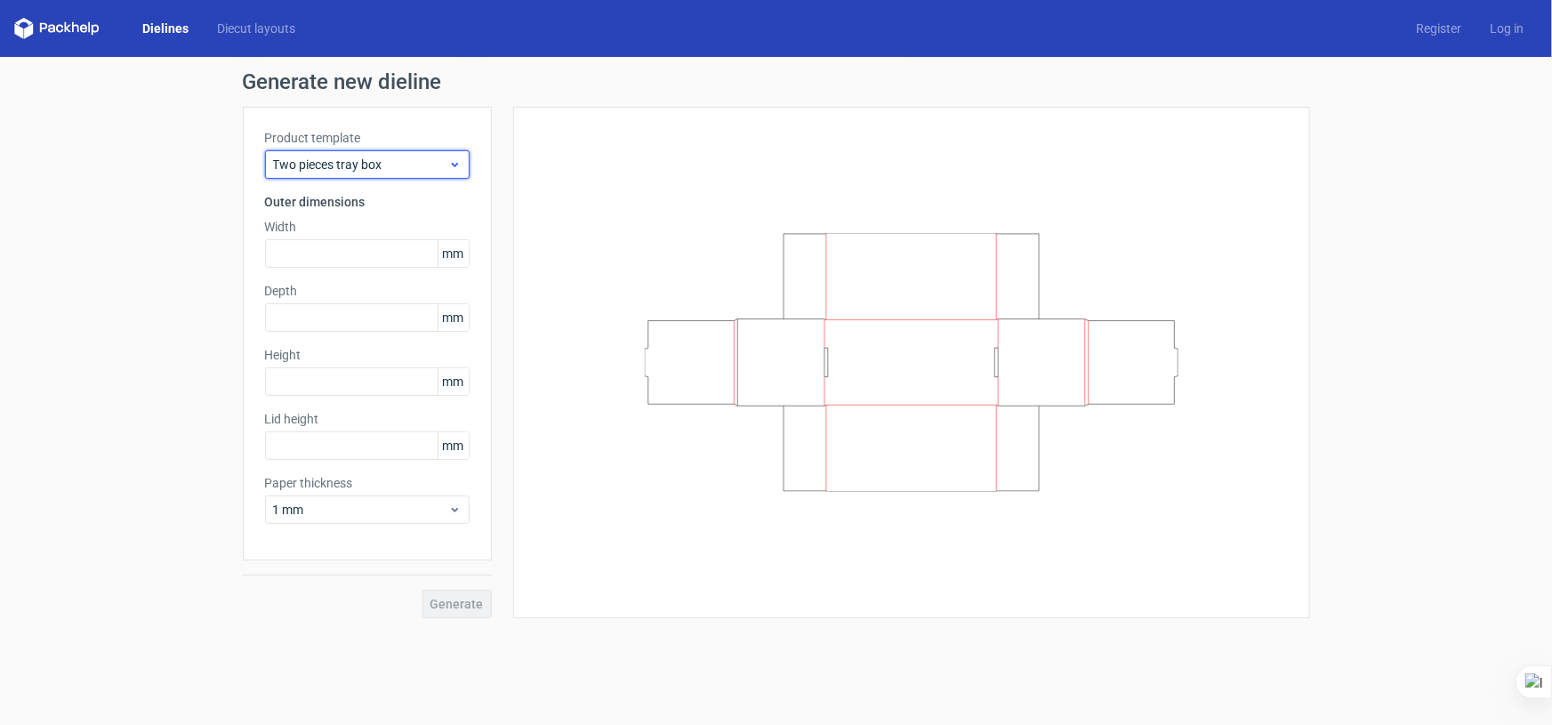
click at [365, 169] on span "Two pieces tray box" at bounding box center [360, 165] width 175 height 18
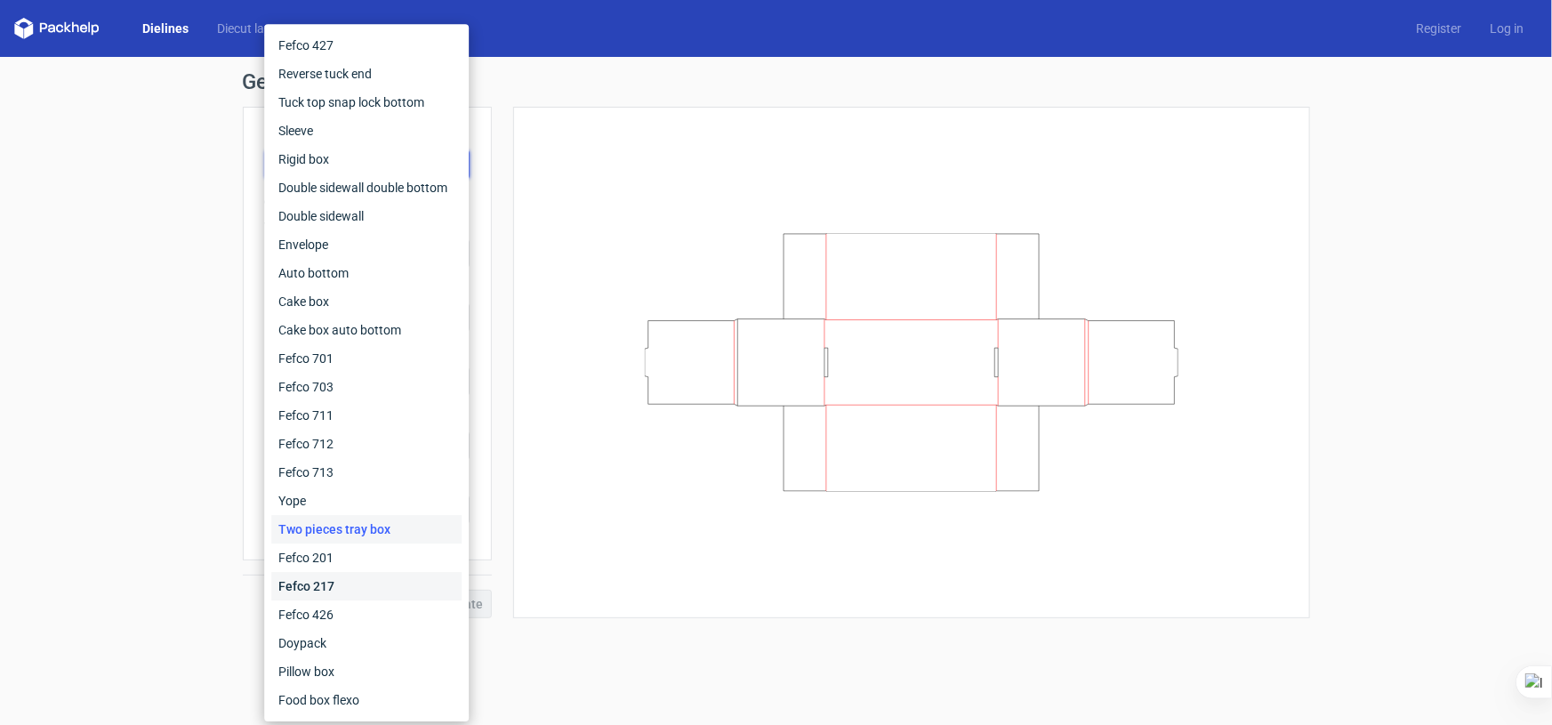
click at [347, 587] on div "Fefco 217" at bounding box center [366, 586] width 190 height 28
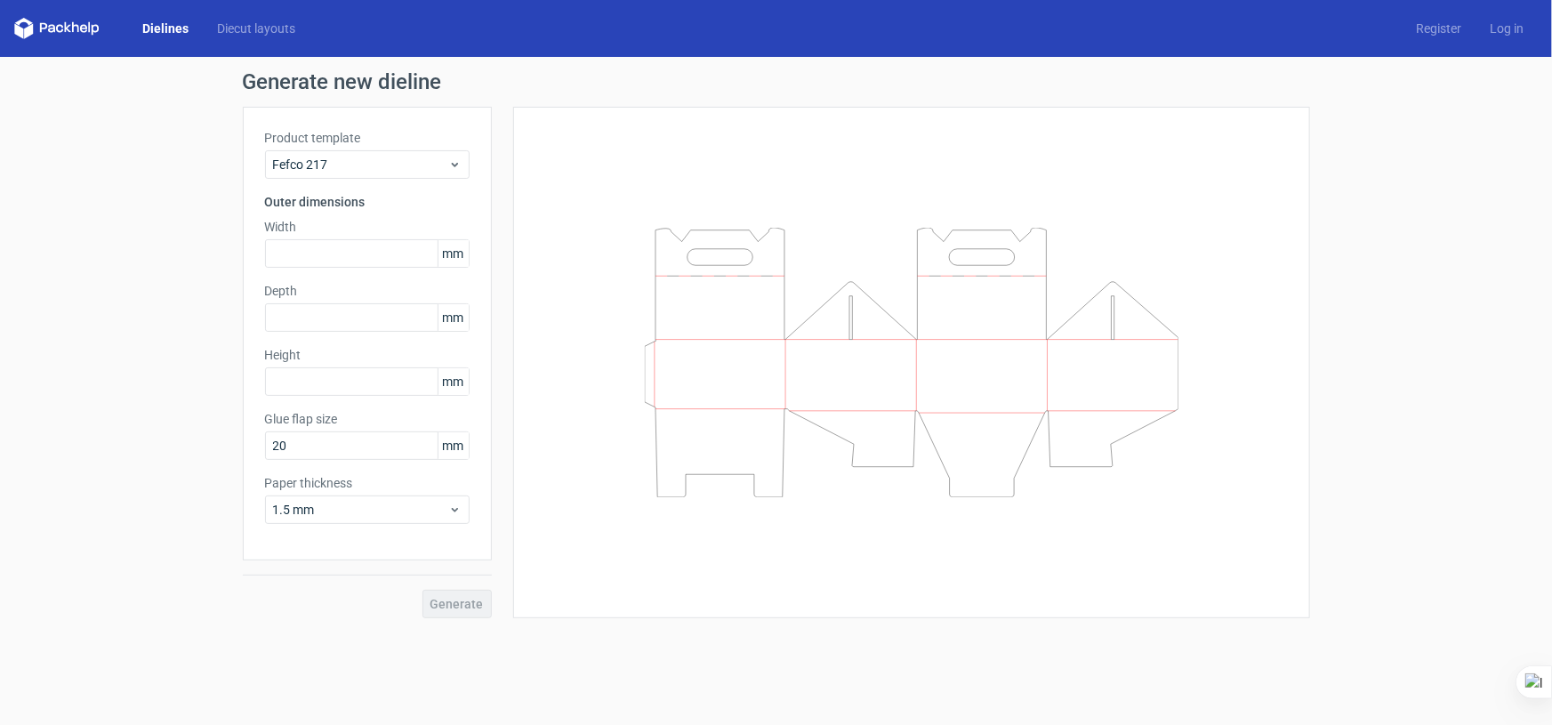
click at [388, 146] on label "Product template" at bounding box center [367, 138] width 205 height 18
click at [388, 161] on span "Fefco 217" at bounding box center [360, 165] width 175 height 18
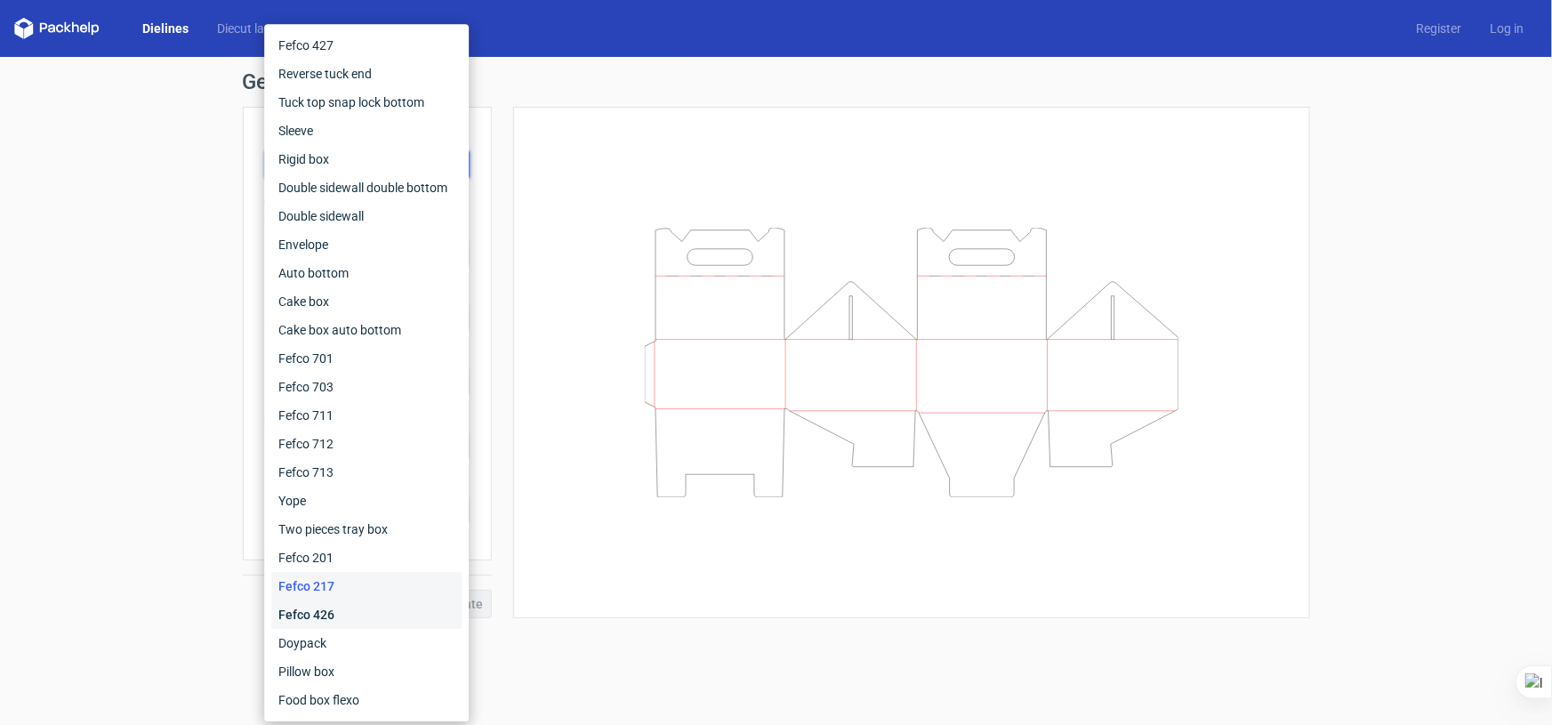
click at [350, 618] on div "Fefco 426" at bounding box center [366, 614] width 190 height 28
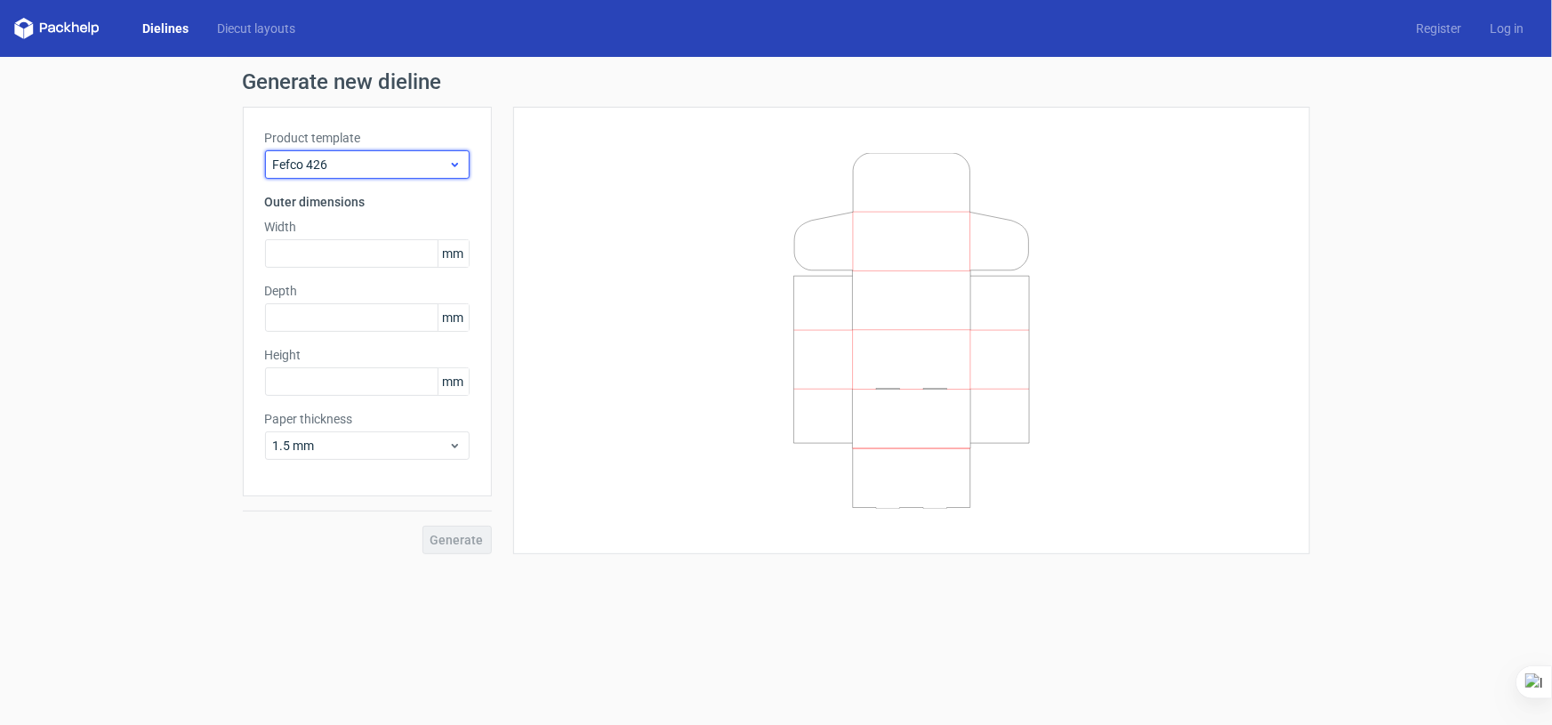
click at [388, 168] on span "Fefco 426" at bounding box center [360, 165] width 175 height 18
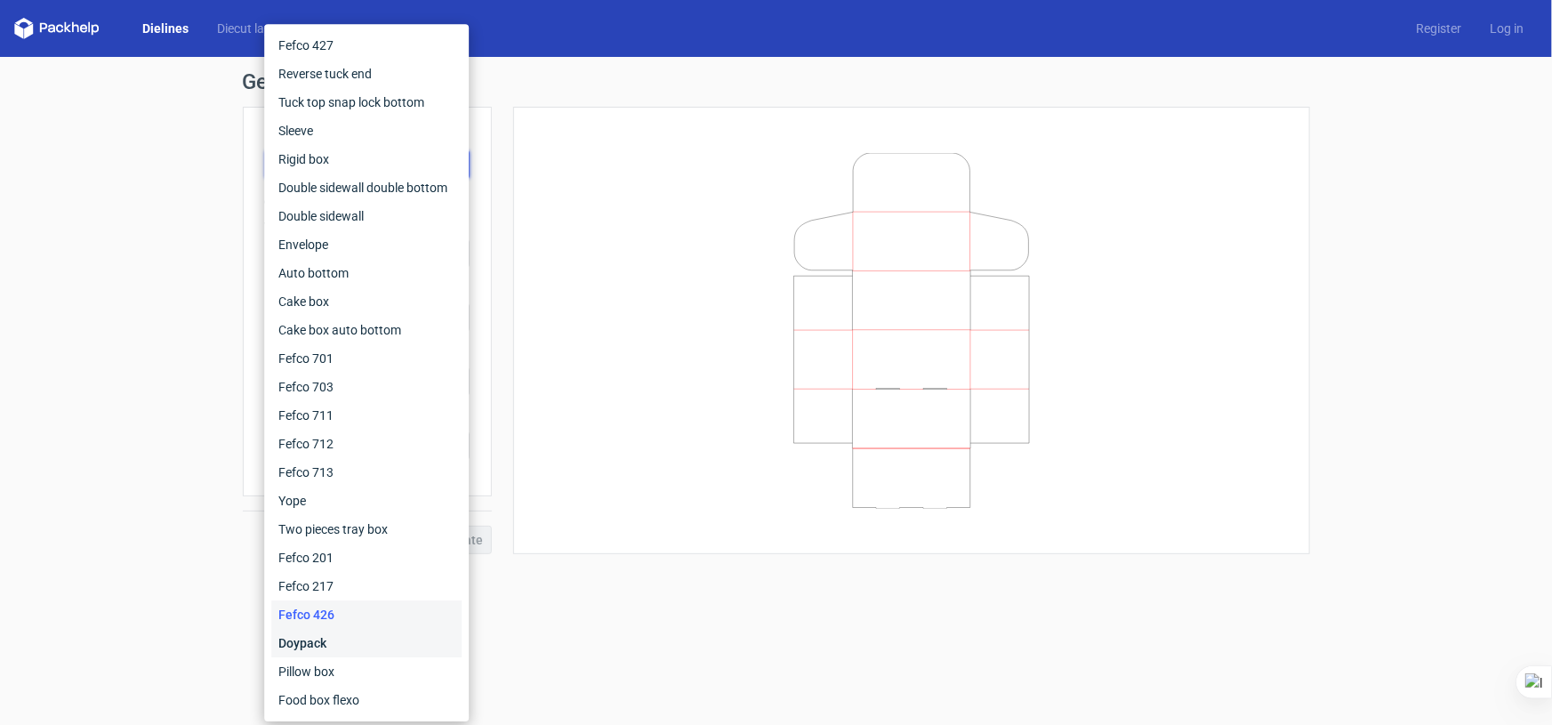
click at [346, 640] on div "Doypack" at bounding box center [366, 643] width 190 height 28
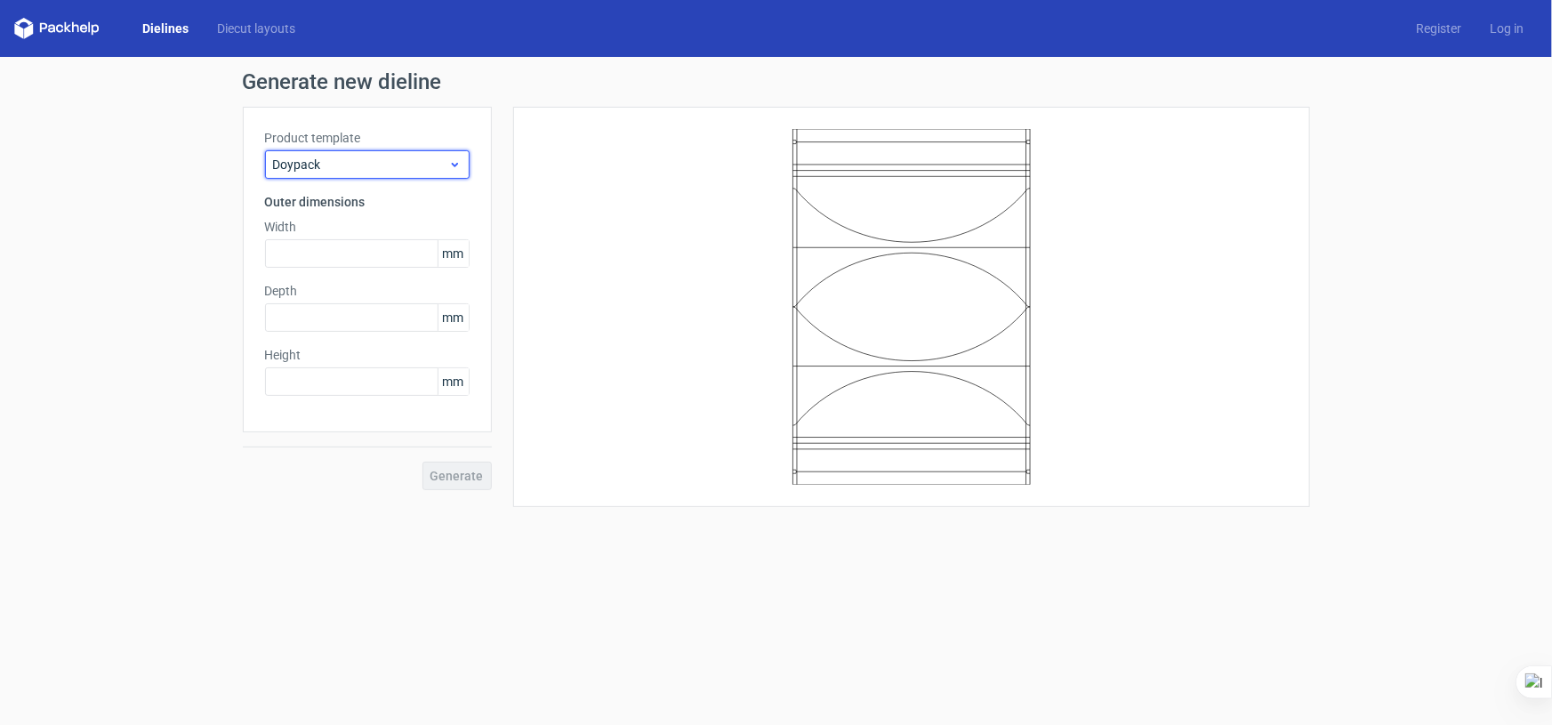
click at [403, 174] on div "Doypack" at bounding box center [367, 164] width 205 height 28
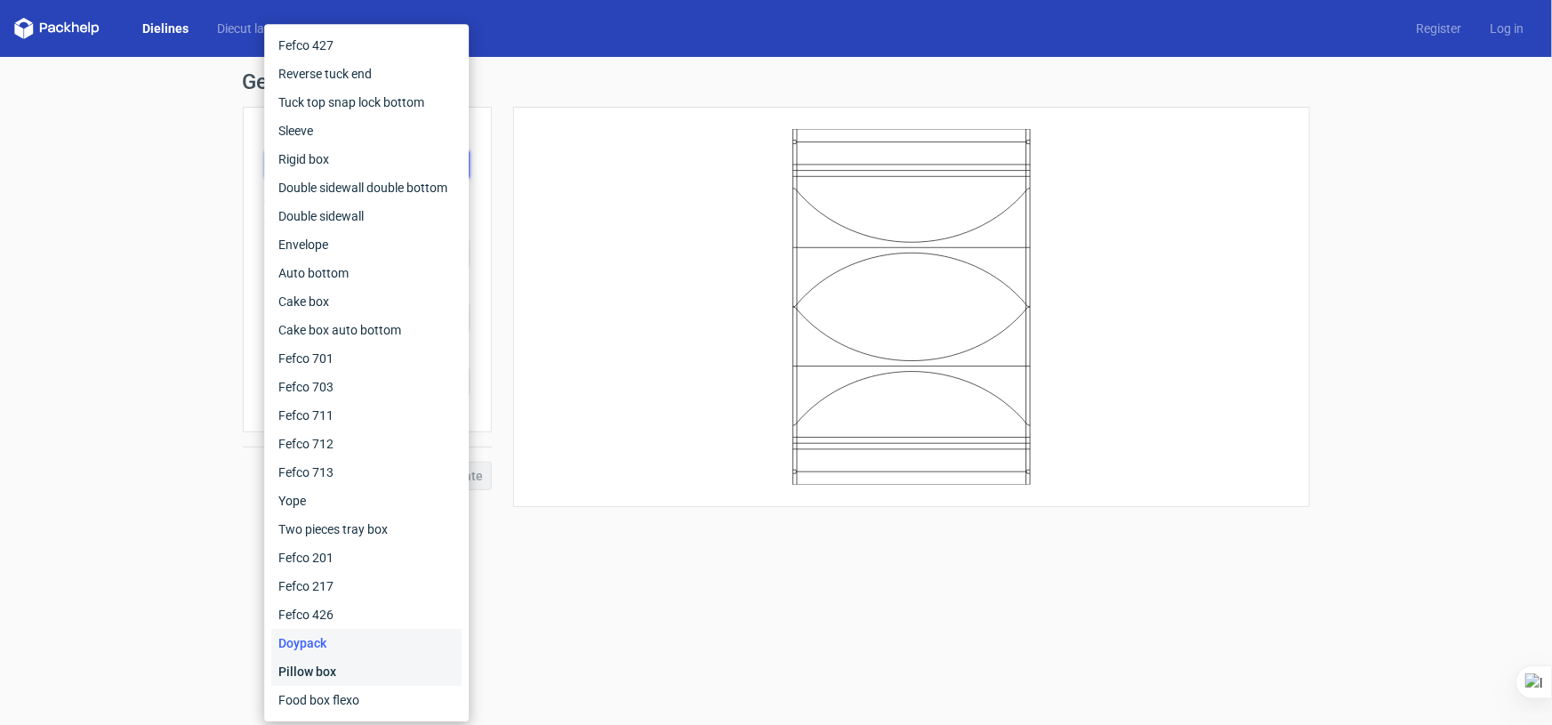
click at [338, 670] on div "Pillow box" at bounding box center [366, 671] width 190 height 28
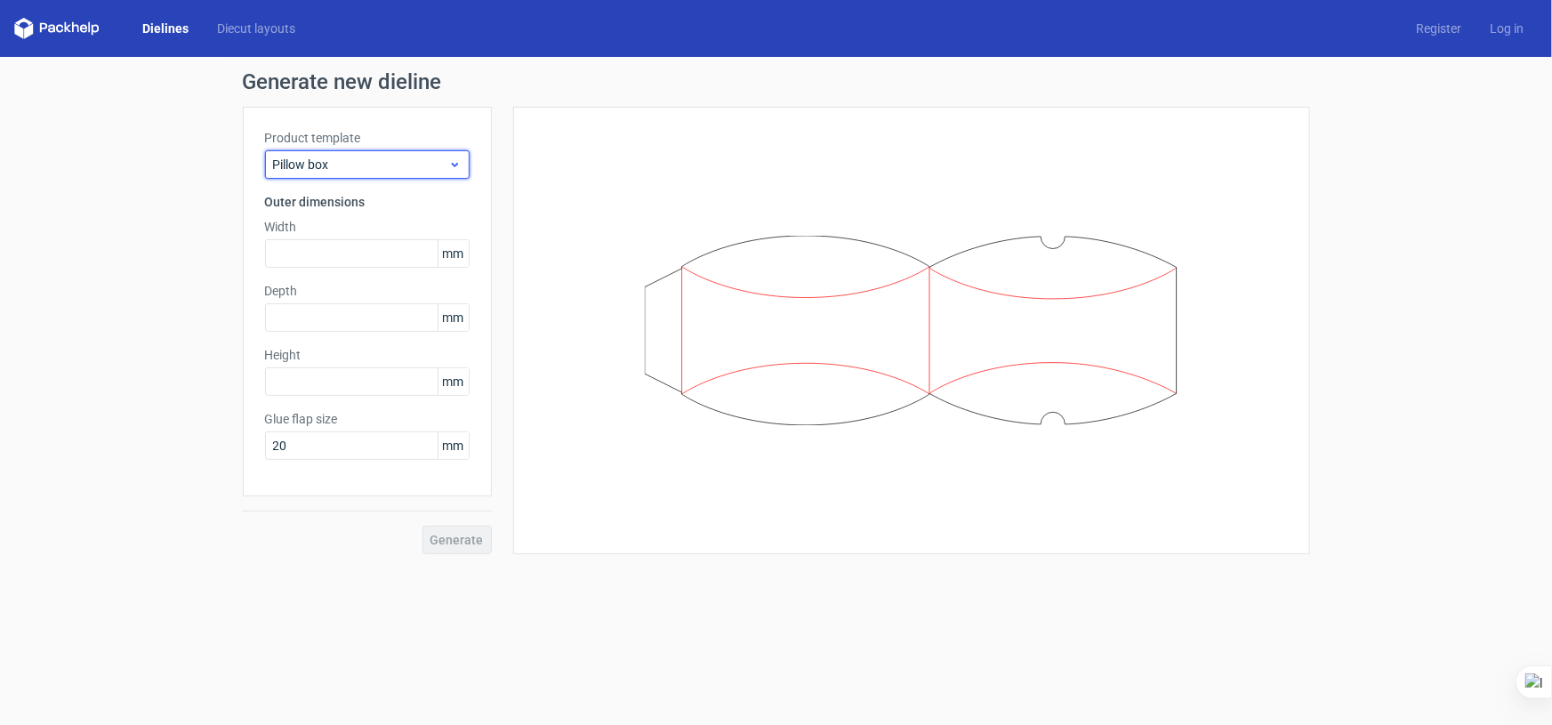
click at [369, 167] on span "Pillow box" at bounding box center [360, 165] width 175 height 18
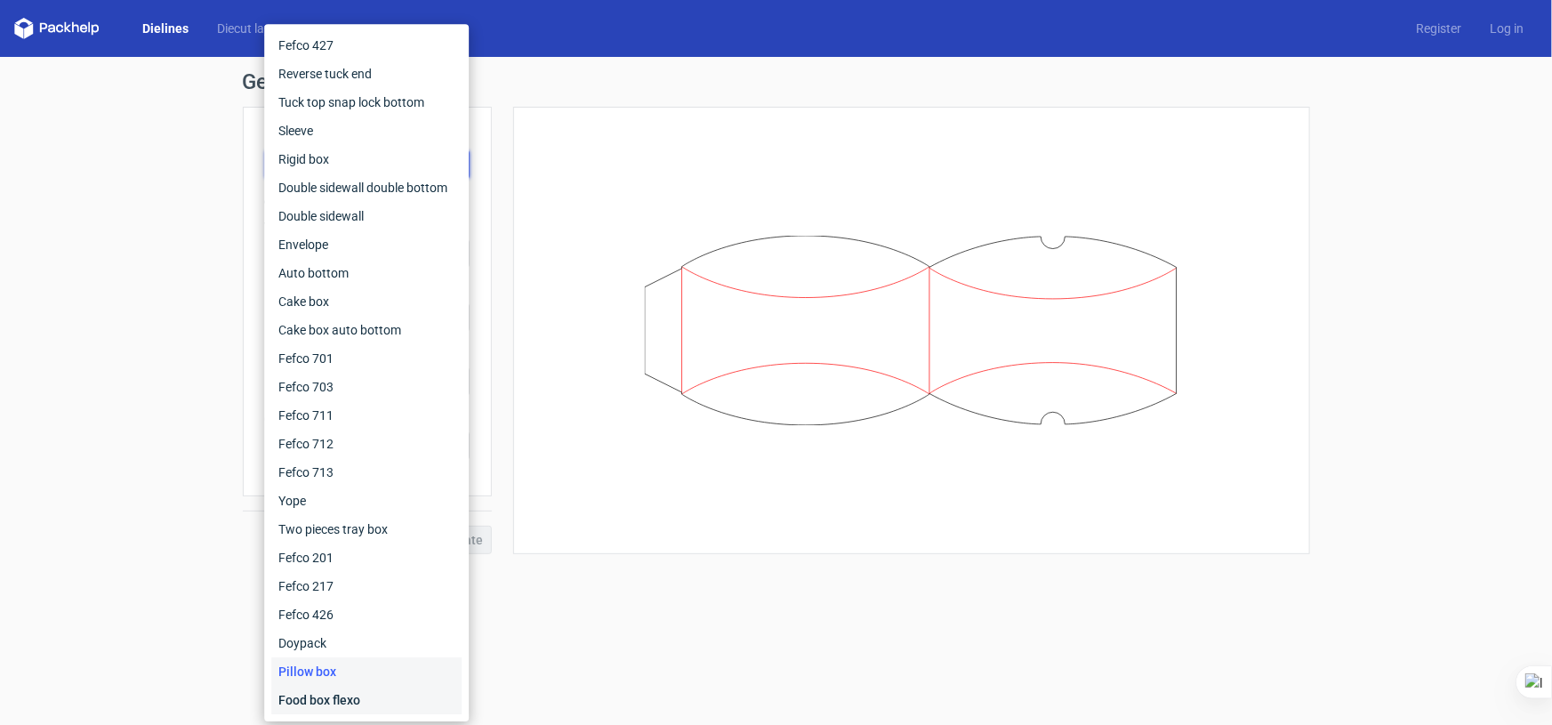
click at [357, 695] on div "Food box flexo" at bounding box center [366, 700] width 190 height 28
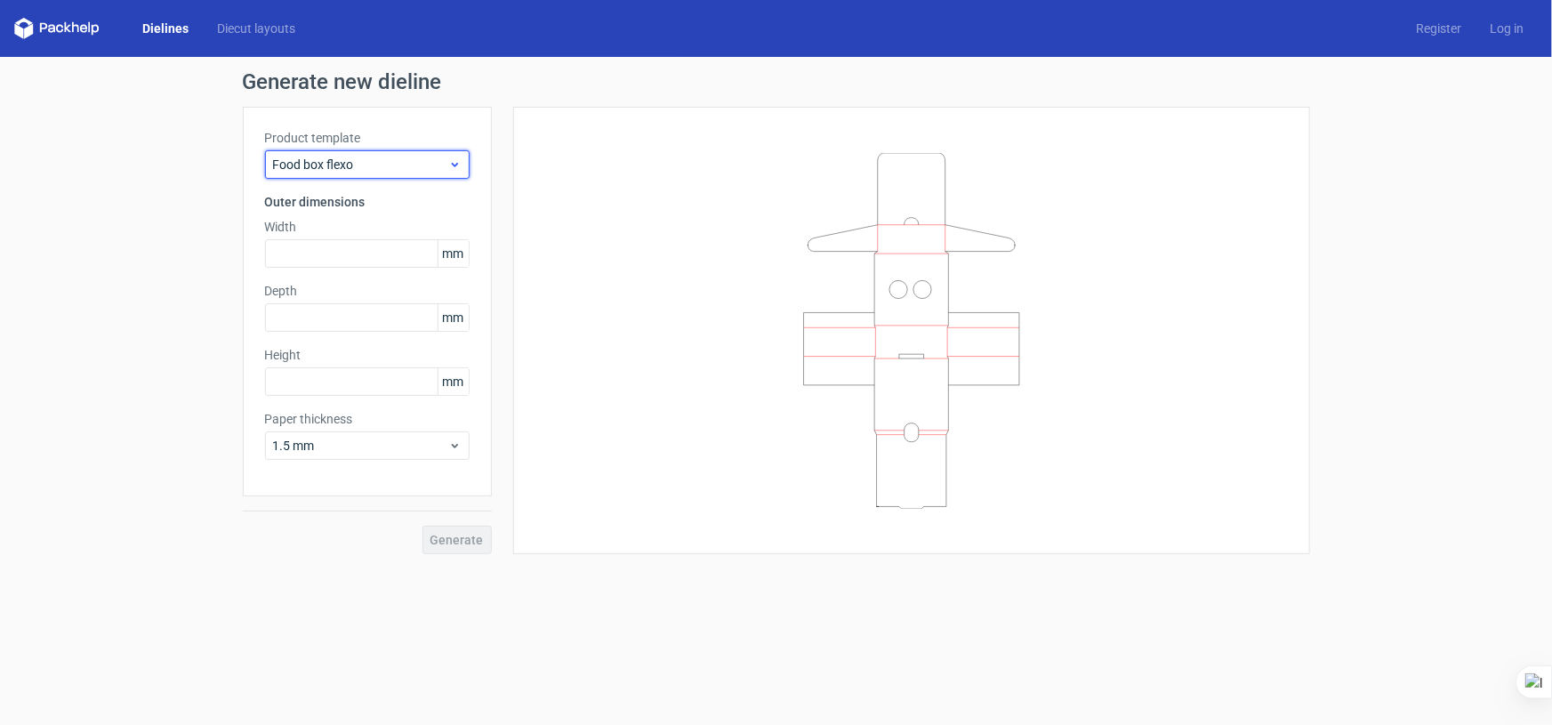
click at [395, 165] on span "Food box flexo" at bounding box center [360, 165] width 175 height 18
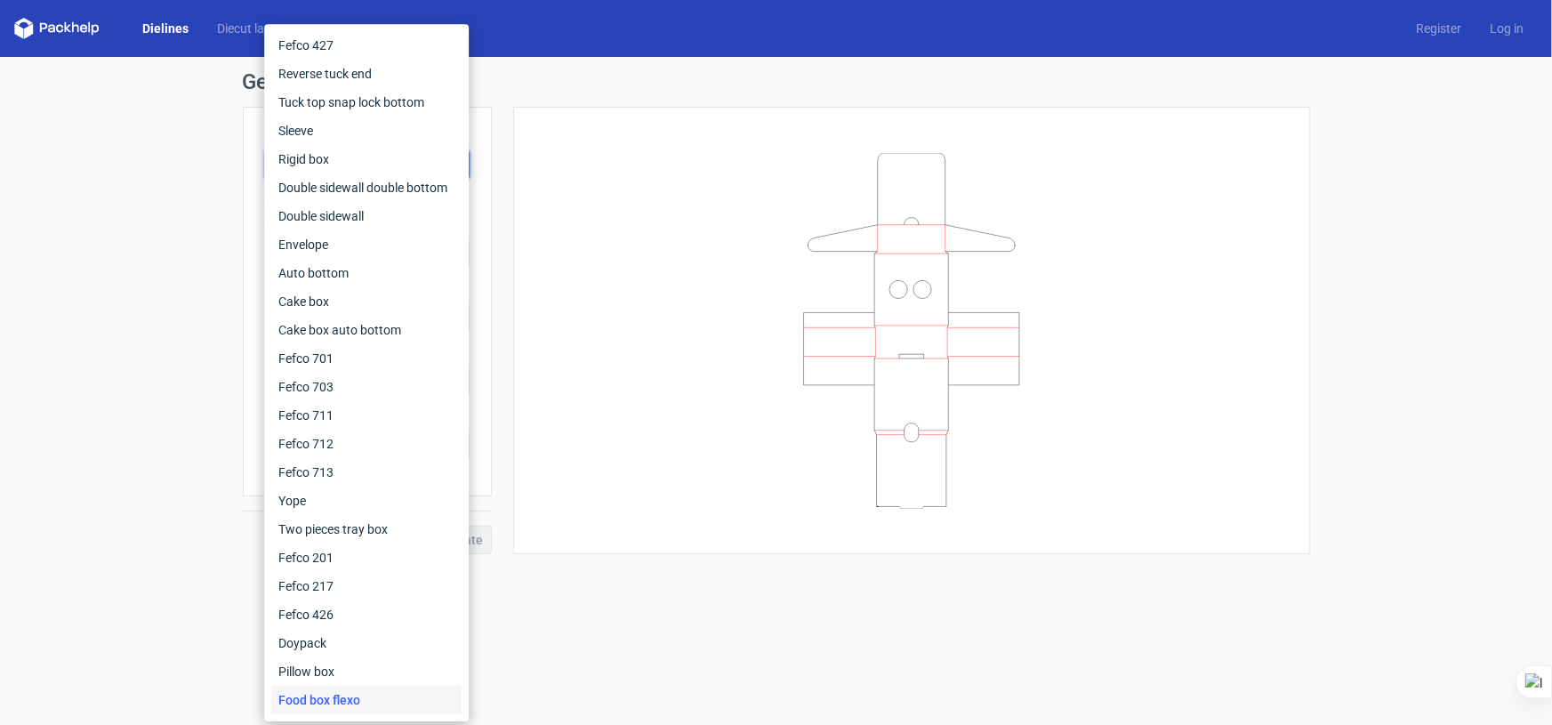
click at [613, 212] on div at bounding box center [911, 330] width 752 height 403
